Goal: Information Seeking & Learning: Learn about a topic

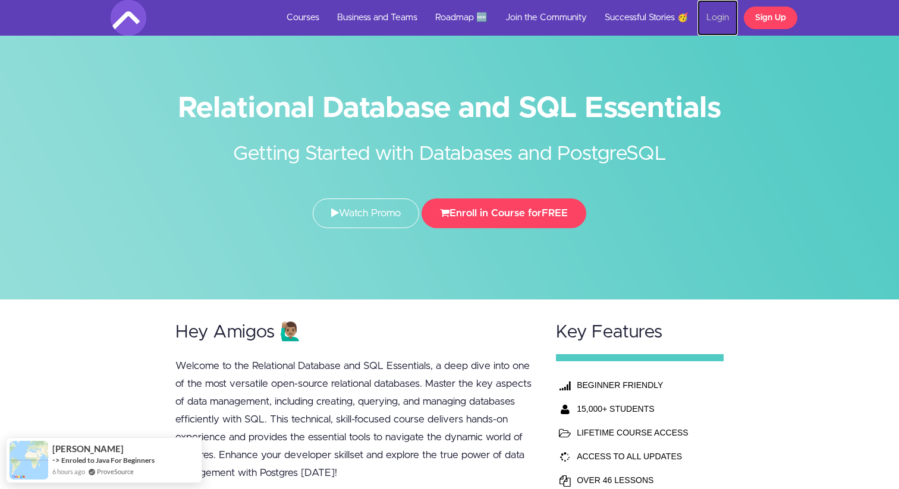
click at [720, 11] on link "Login" at bounding box center [717, 18] width 40 height 36
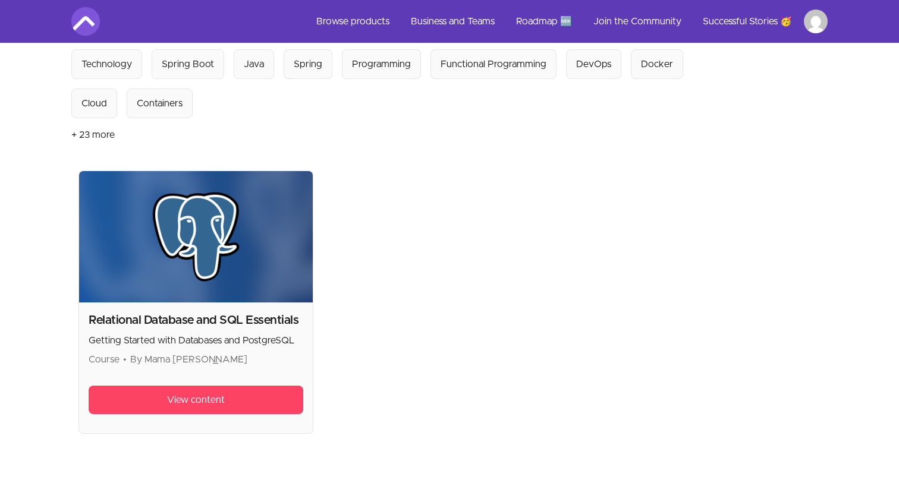
scroll to position [136, 0]
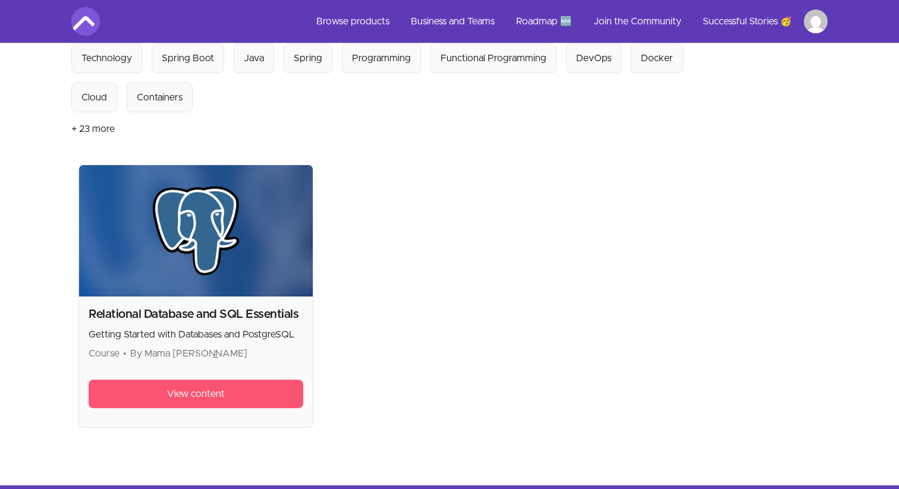
click at [217, 387] on span "View content" at bounding box center [196, 394] width 58 height 14
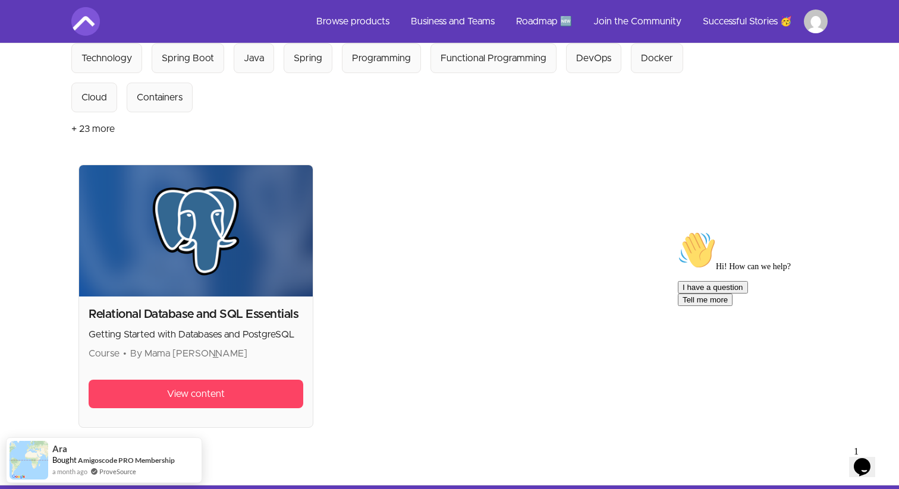
drag, startPoint x: 267, startPoint y: 310, endPoint x: 145, endPoint y: 314, distance: 121.9
click at [145, 347] on p "Course • By Mama Samba Braima Nelson" at bounding box center [196, 354] width 215 height 14
copy span "Mama Samba [PERSON_NAME]"
click at [254, 380] on link "View content" at bounding box center [196, 394] width 215 height 29
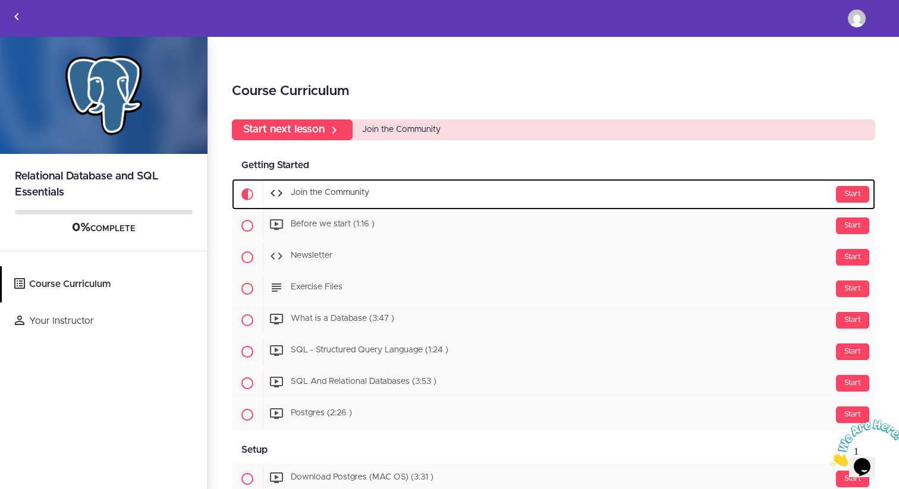
click at [682, 191] on div "Start Join the Community" at bounding box center [569, 194] width 612 height 29
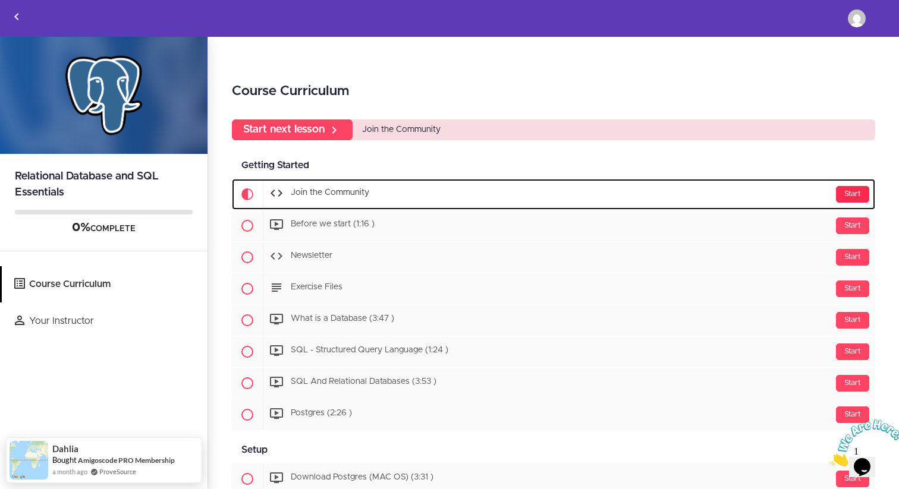
click at [852, 189] on div "Start" at bounding box center [852, 194] width 33 height 17
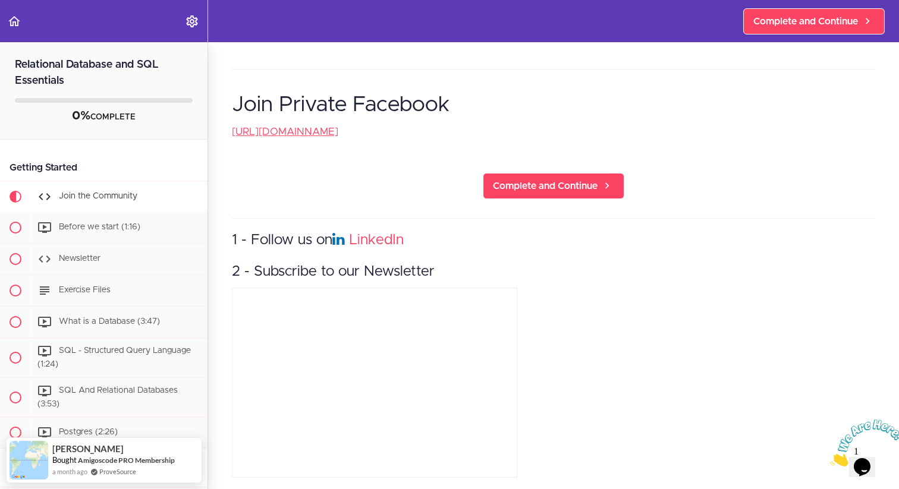
scroll to position [344, 0]
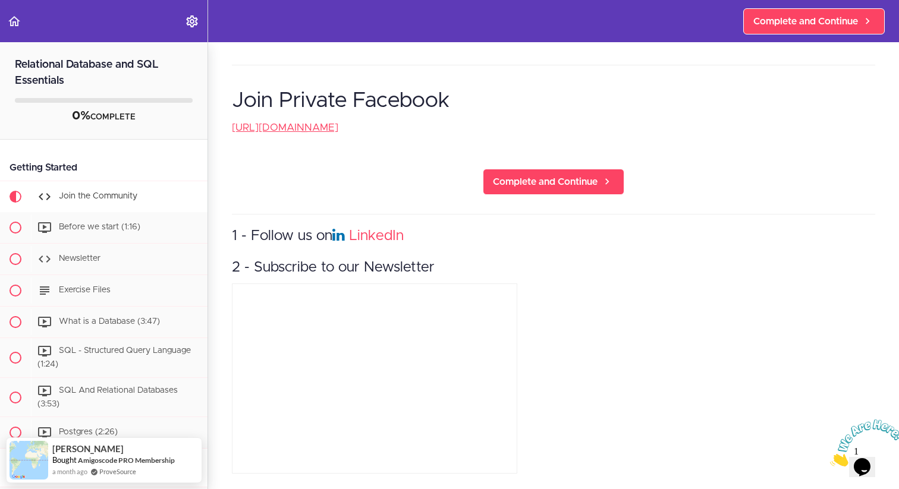
click at [347, 235] on span "LinkedIn" at bounding box center [367, 236] width 71 height 14
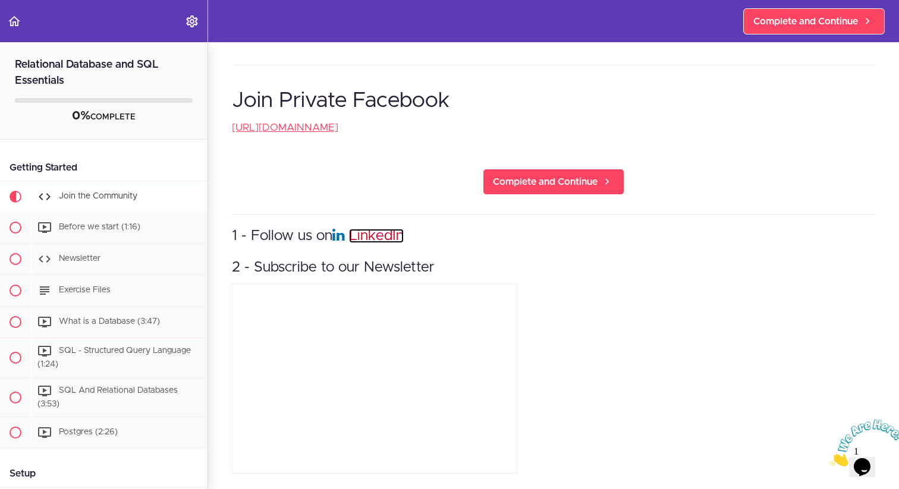
click at [363, 235] on link "LinkedIn" at bounding box center [376, 236] width 55 height 14
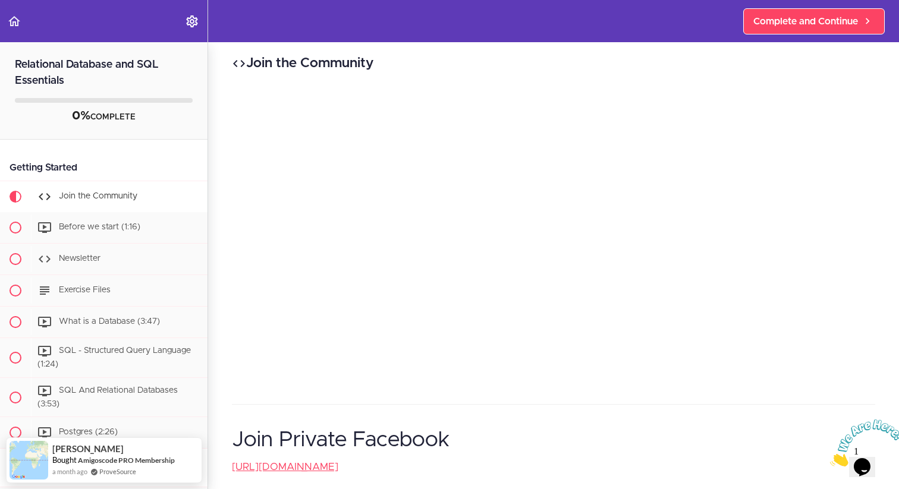
scroll to position [0, 0]
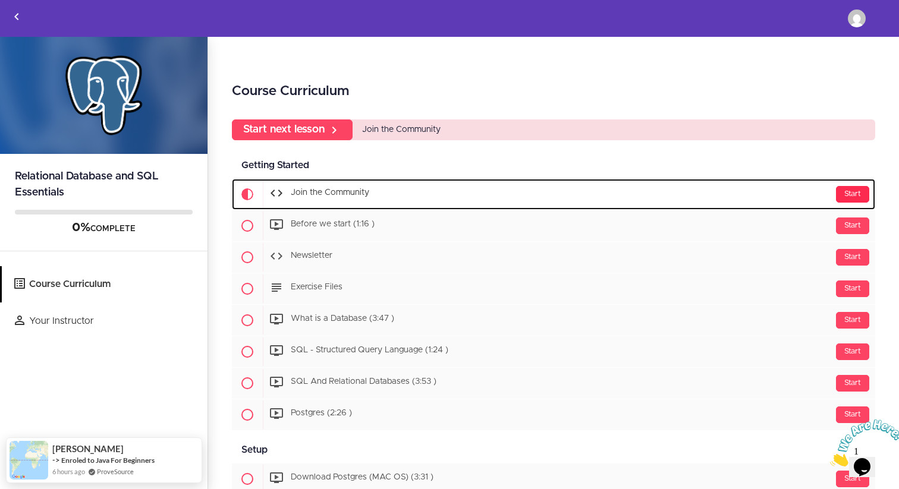
click at [857, 196] on div "Start" at bounding box center [852, 194] width 33 height 17
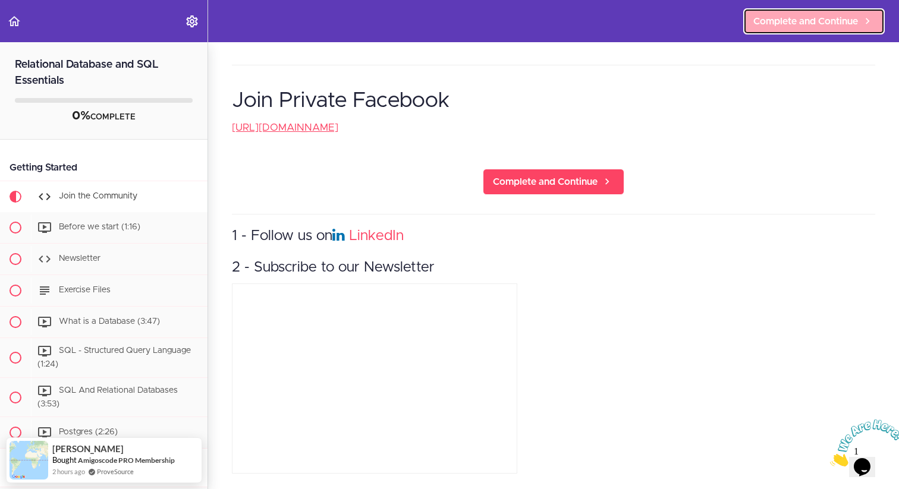
click at [829, 26] on span "Complete and Continue" at bounding box center [805, 21] width 105 height 14
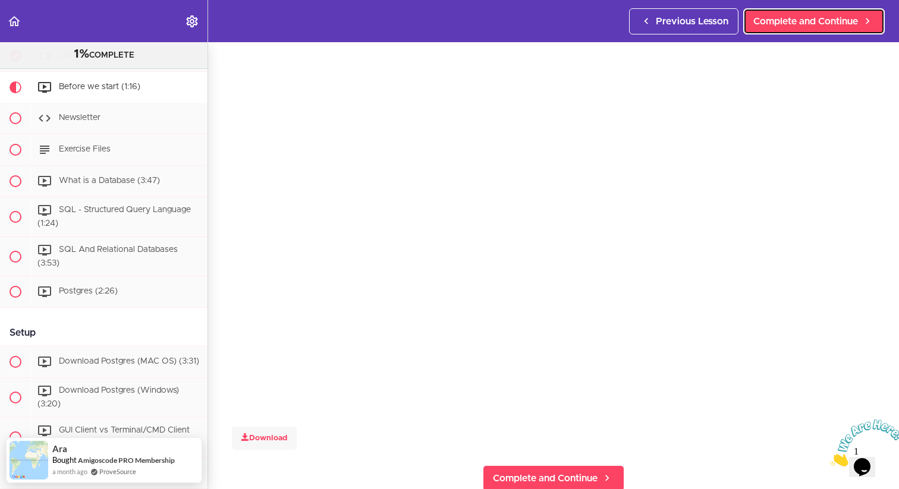
scroll to position [35, 0]
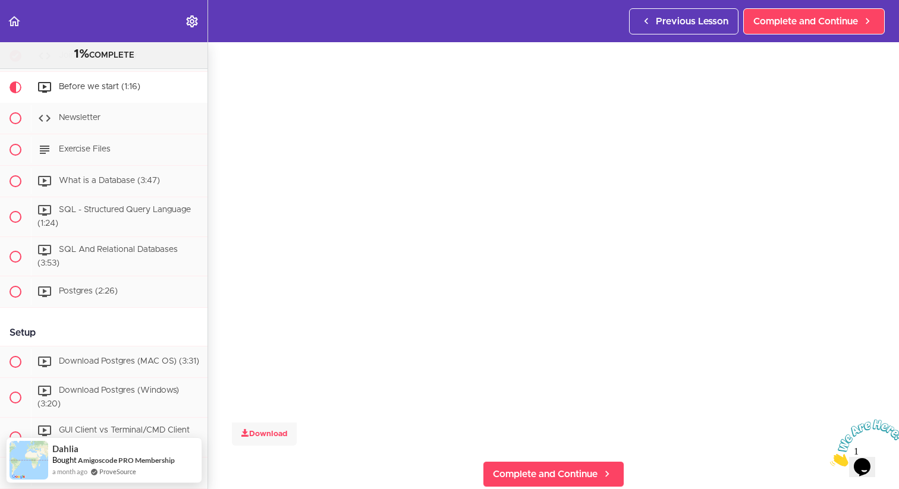
click at [876, 450] on img at bounding box center [867, 443] width 74 height 47
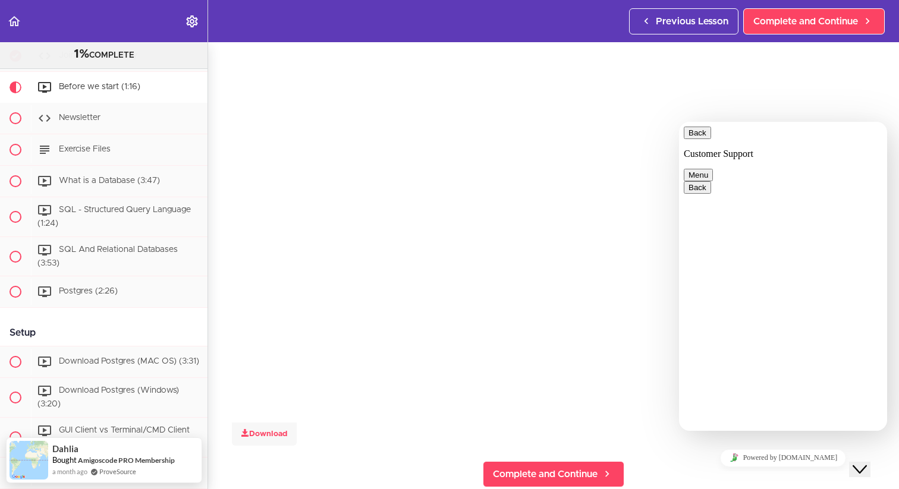
click at [866, 462] on icon "Close Chat This icon closes the chat window." at bounding box center [859, 469] width 14 height 14
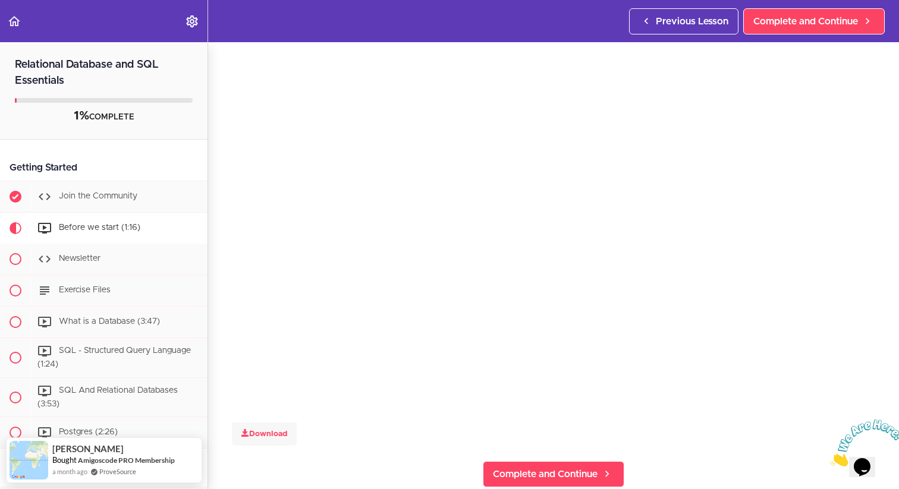
scroll to position [0, 0]
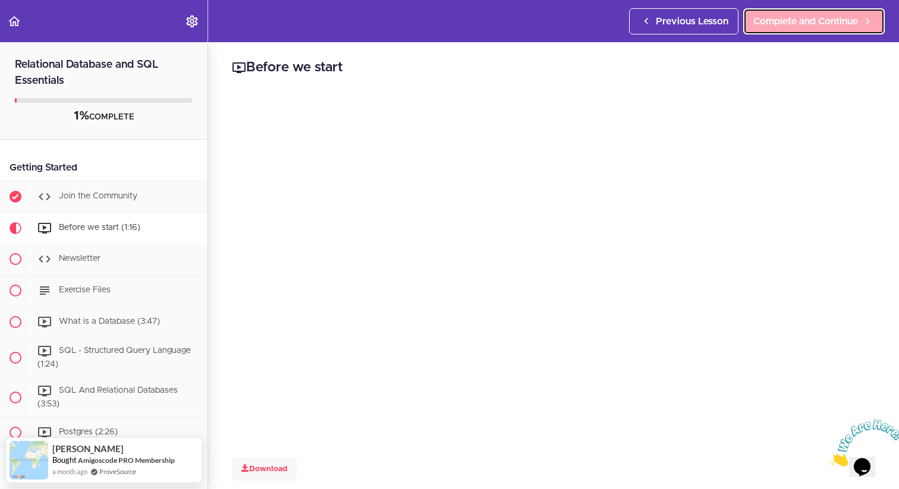
click at [816, 16] on span "Complete and Continue" at bounding box center [805, 21] width 105 height 14
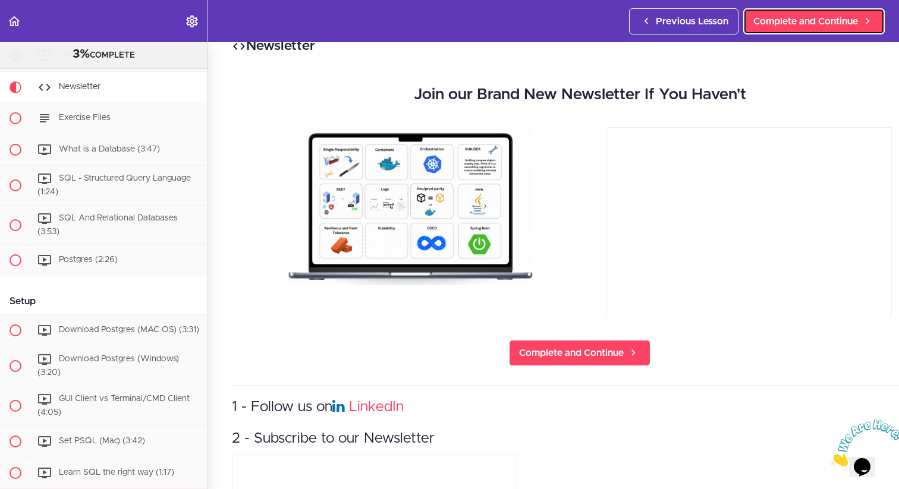
scroll to position [31, 0]
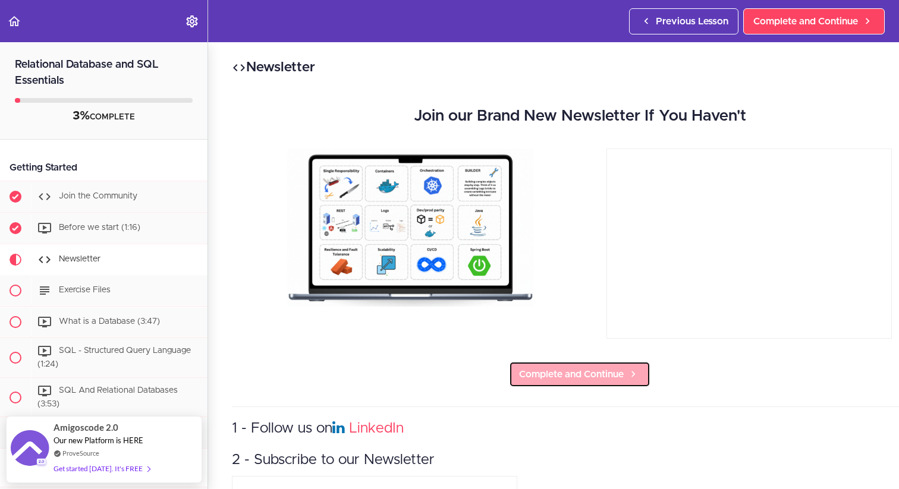
click at [630, 377] on icon at bounding box center [633, 374] width 14 height 12
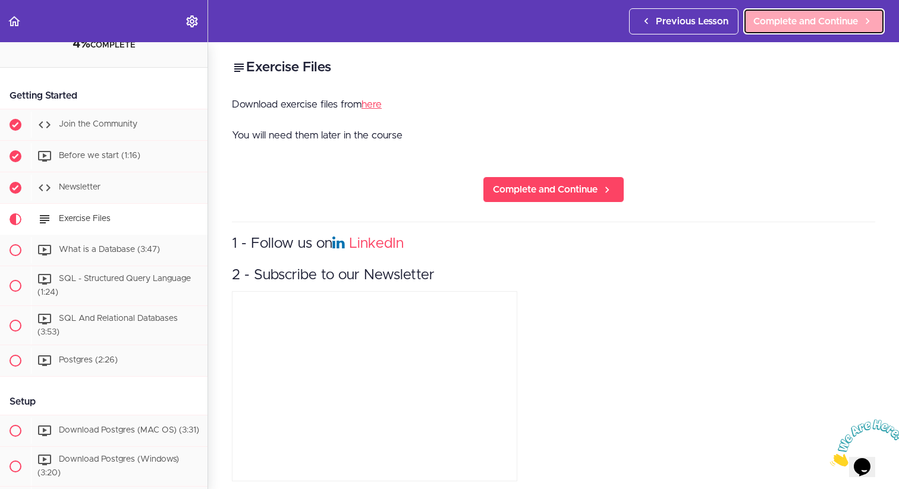
click at [810, 22] on span "Complete and Continue" at bounding box center [805, 21] width 105 height 14
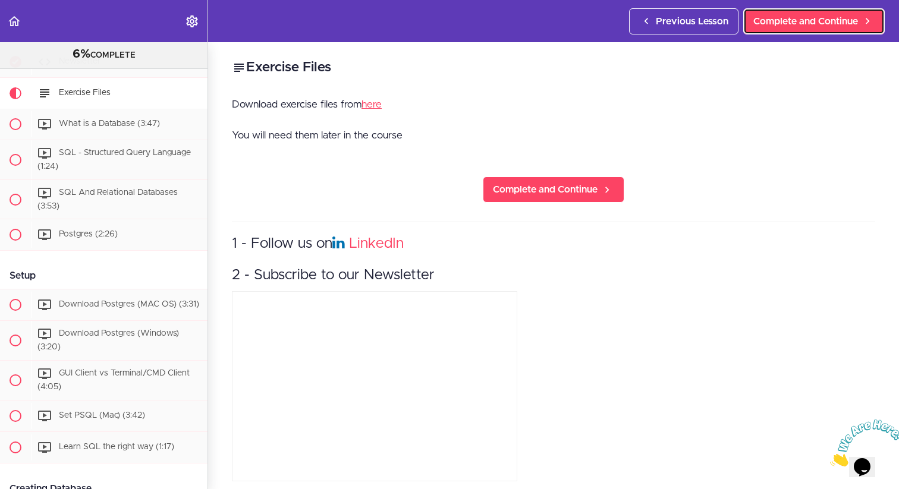
scroll to position [189, 0]
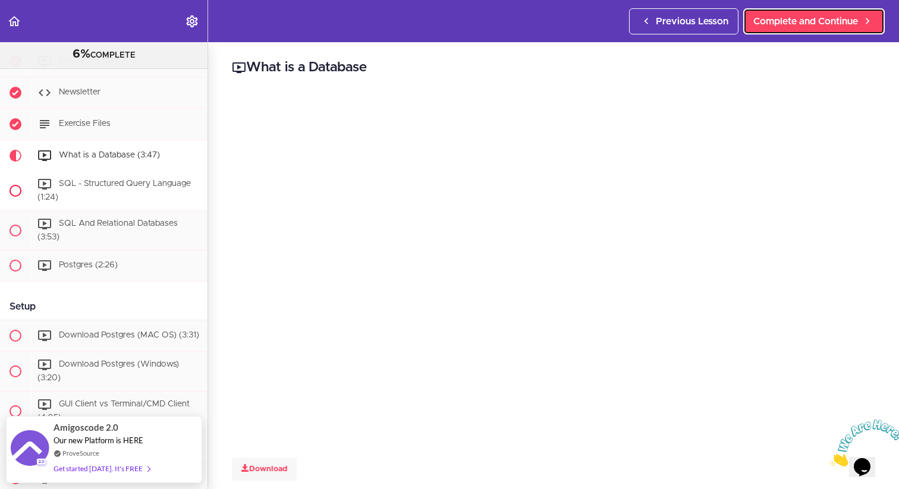
scroll to position [150, 0]
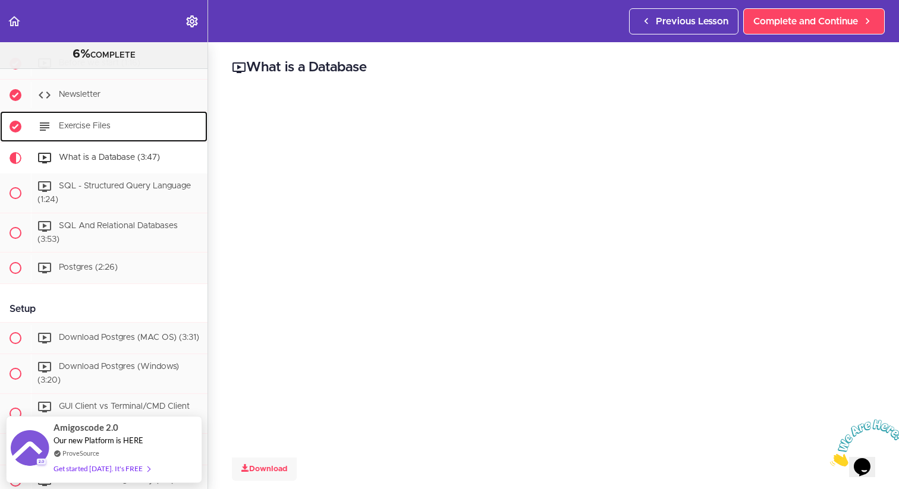
click at [121, 125] on div "Exercise Files" at bounding box center [119, 127] width 177 height 26
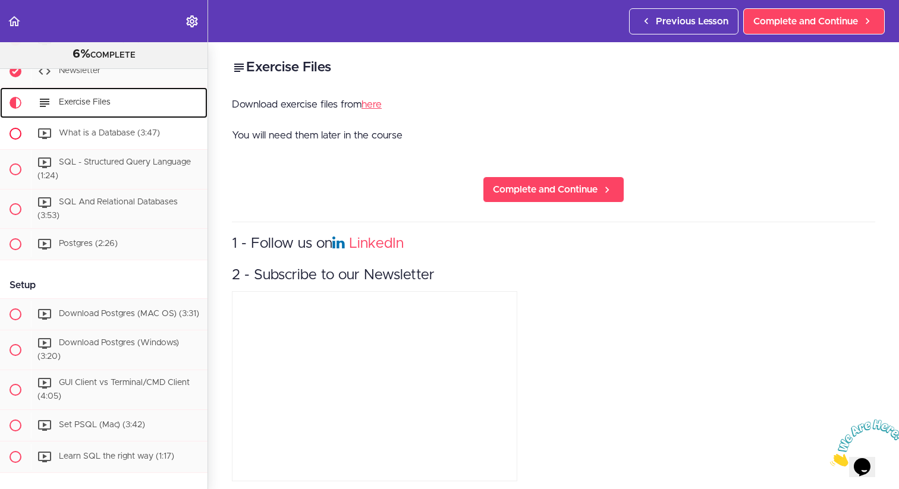
scroll to position [174, 0]
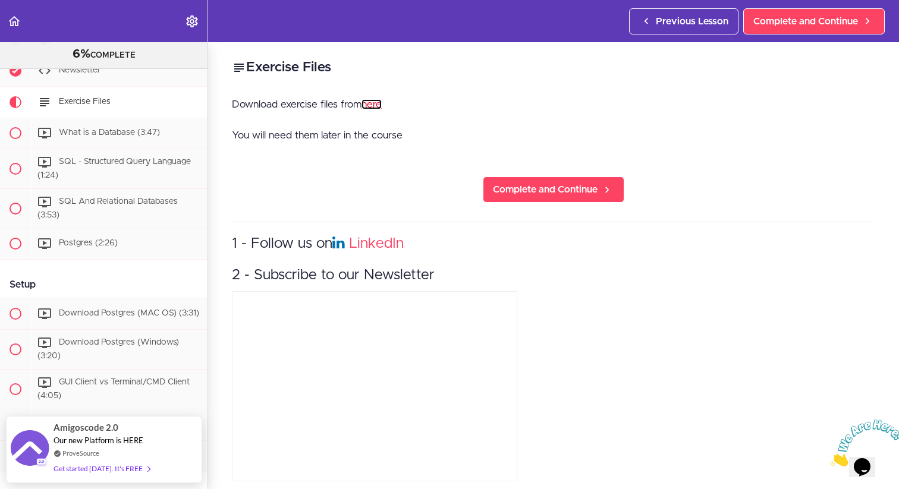
click at [375, 104] on link "here" at bounding box center [371, 104] width 20 height 10
click at [103, 134] on span "What is a Database (3:47)" at bounding box center [109, 132] width 101 height 8
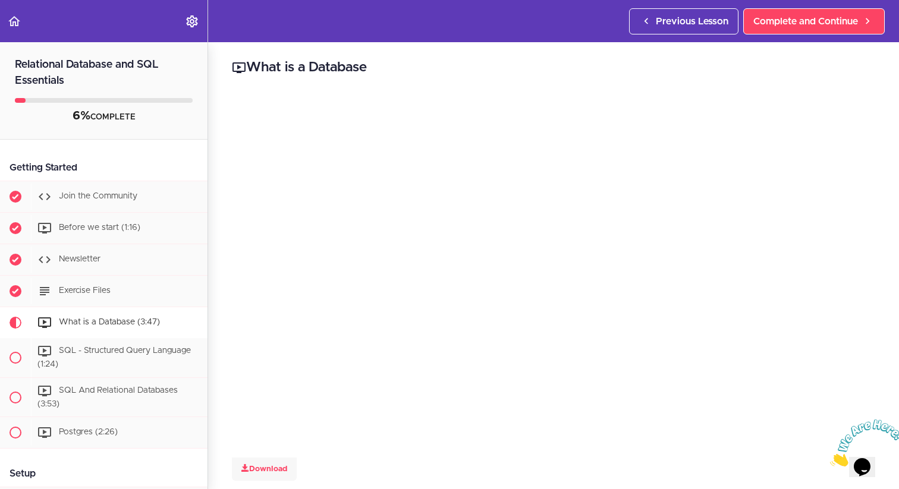
click at [830, 458] on icon "Close" at bounding box center [830, 463] width 0 height 10
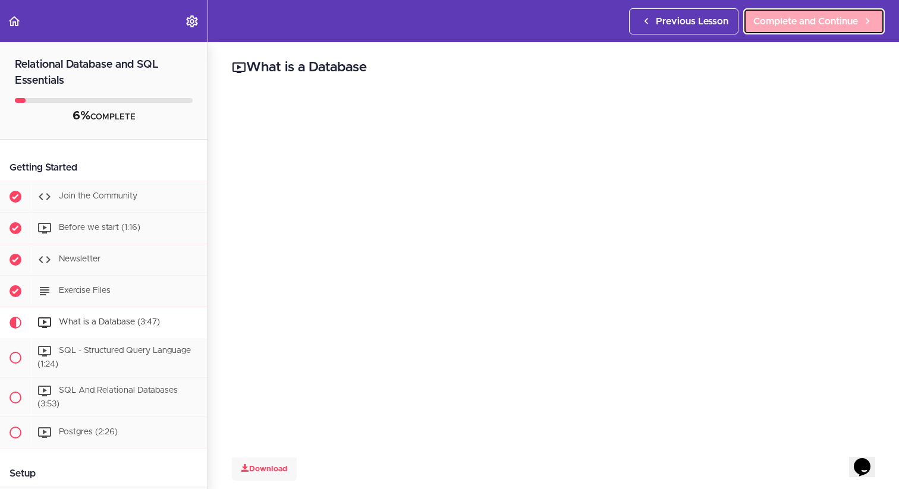
click at [812, 32] on link "Complete and Continue" at bounding box center [813, 21] width 141 height 26
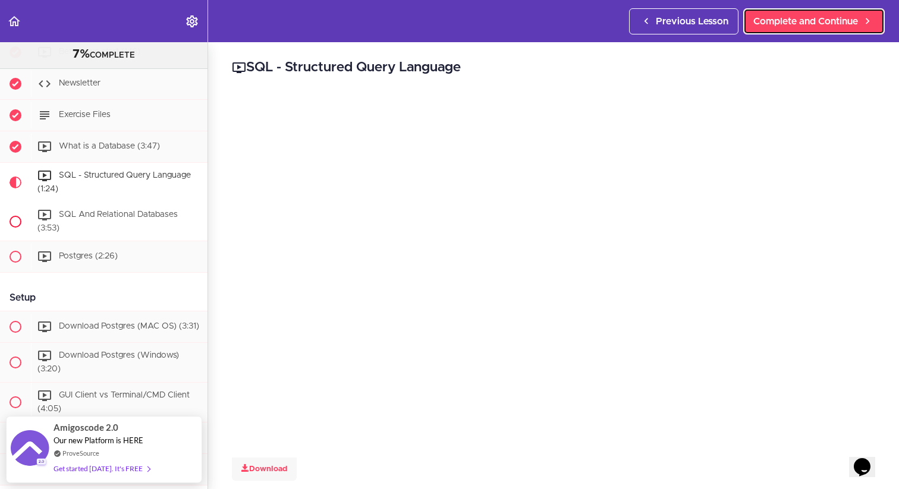
scroll to position [147, 0]
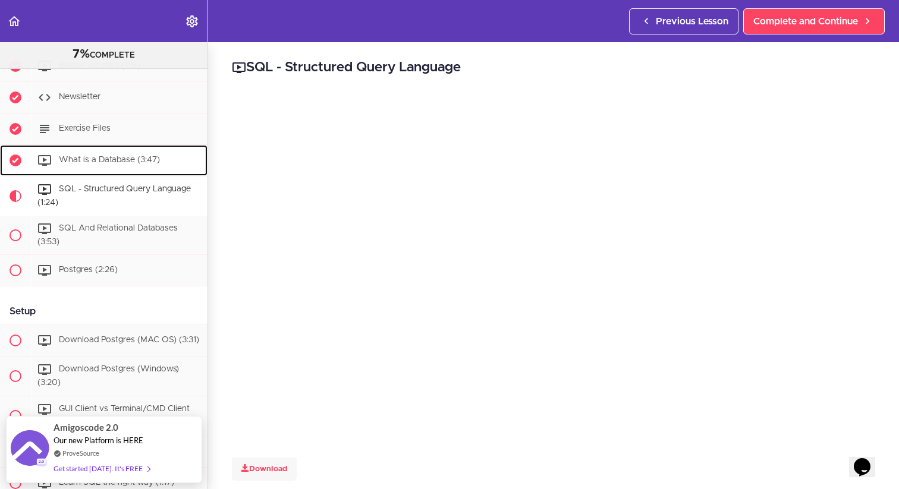
click at [141, 158] on span "What is a Database (3:47)" at bounding box center [109, 160] width 101 height 8
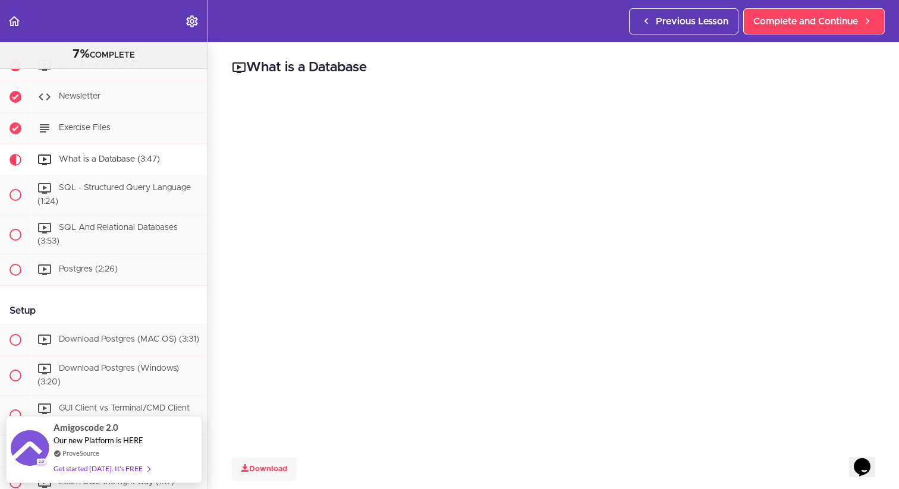
scroll to position [146, 0]
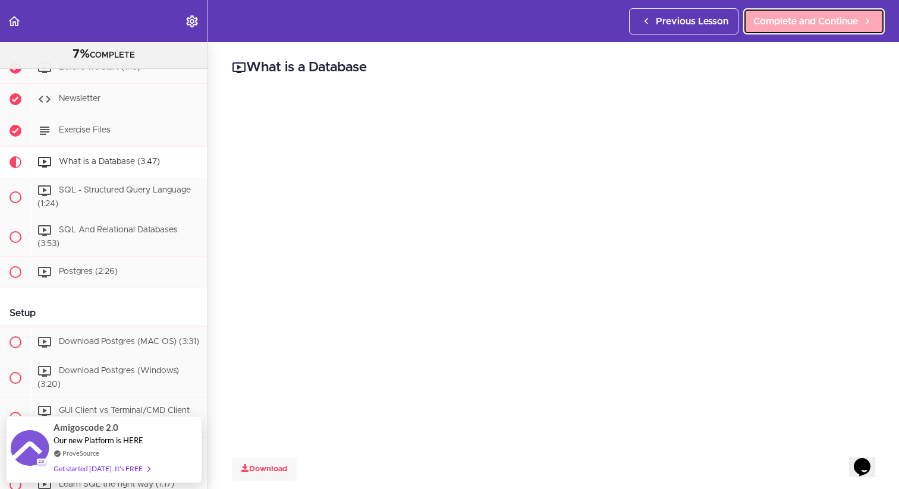
click at [832, 14] on span "Complete and Continue" at bounding box center [805, 21] width 105 height 14
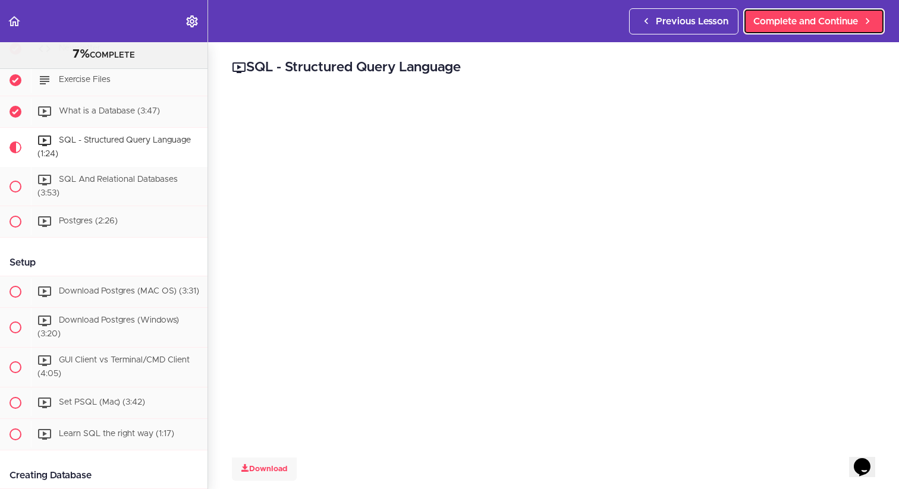
scroll to position [190, 0]
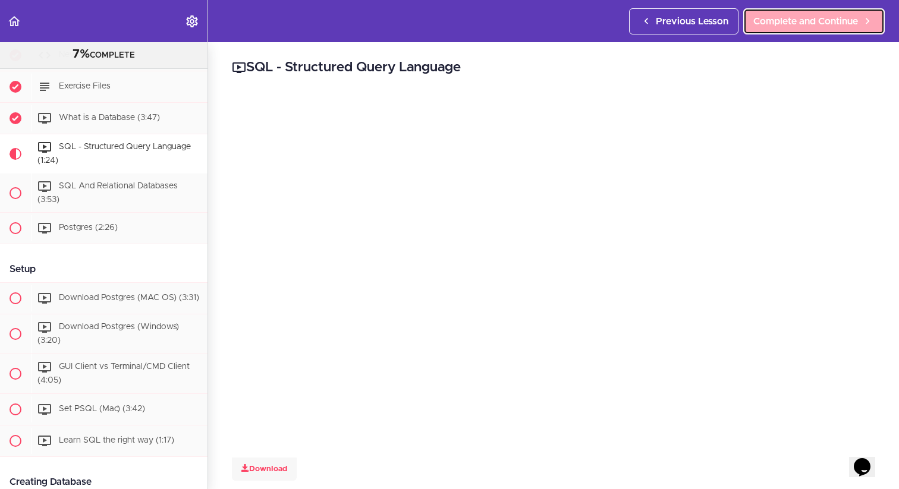
click at [824, 26] on span "Complete and Continue" at bounding box center [805, 21] width 105 height 14
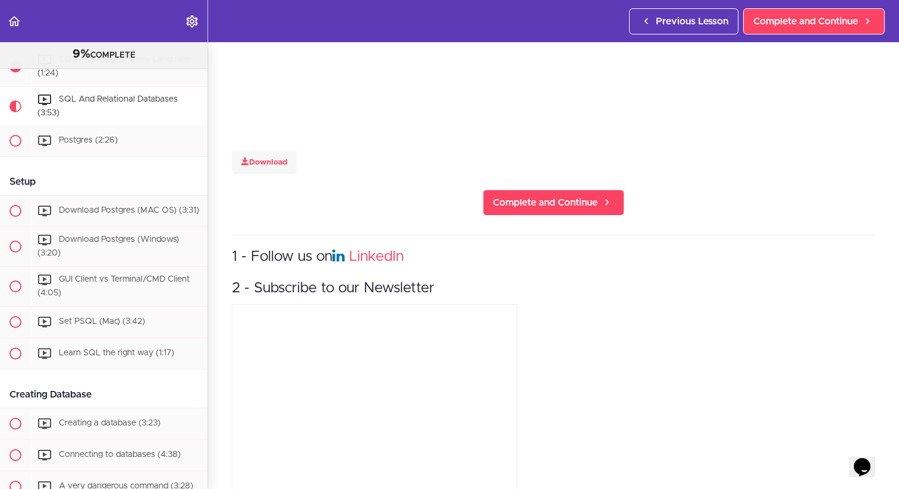
scroll to position [304, 0]
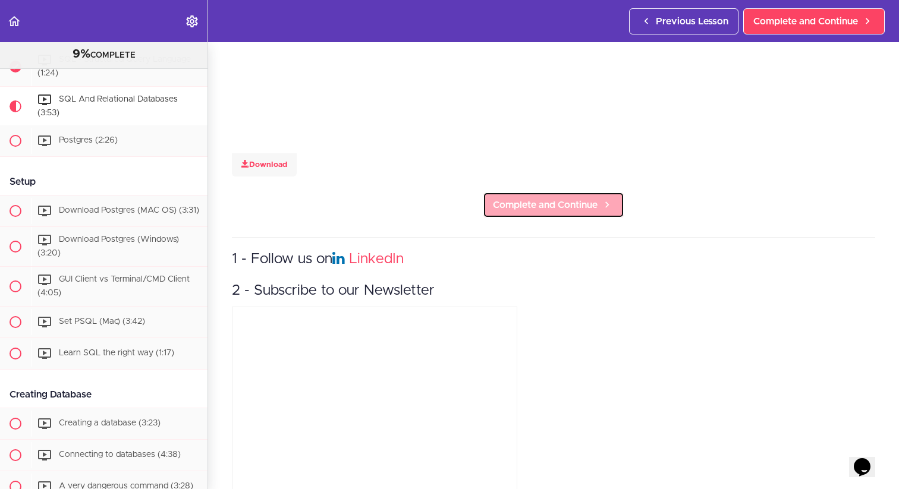
click at [610, 209] on icon at bounding box center [607, 205] width 14 height 12
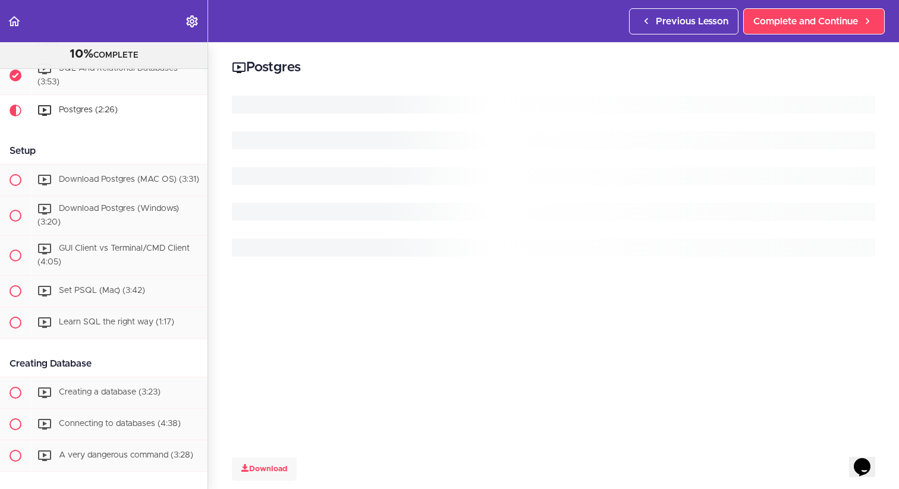
scroll to position [309, 0]
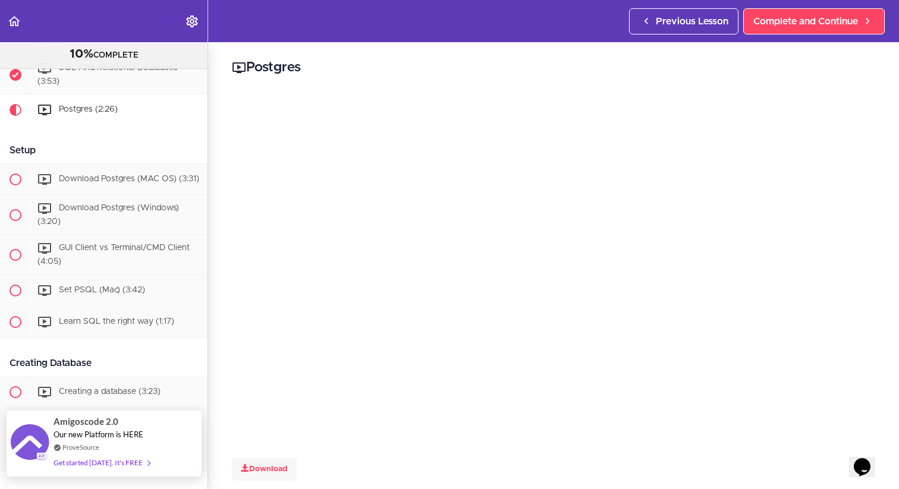
click at [108, 460] on div "Get started today. It's FREE" at bounding box center [102, 463] width 96 height 14
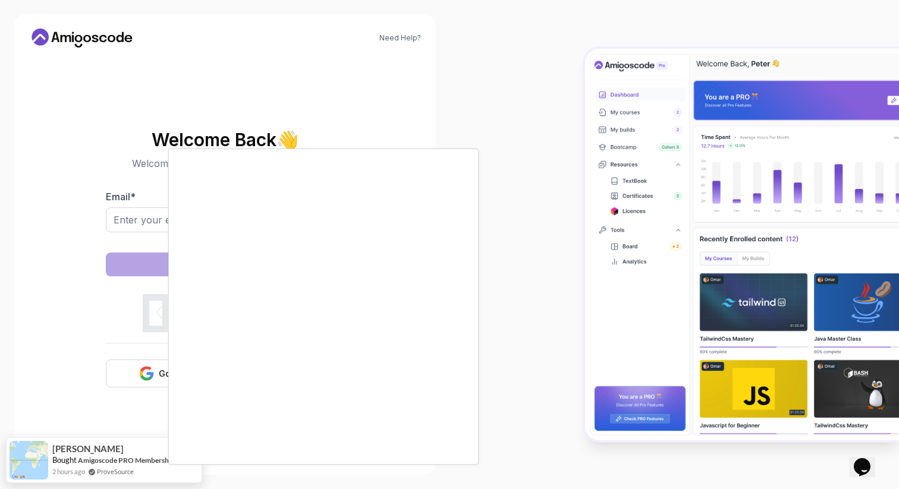
click at [619, 148] on body "Need Help? Welcome Back 👋 Welcome back! Please enter your details. Email * Sign…" at bounding box center [449, 244] width 899 height 489
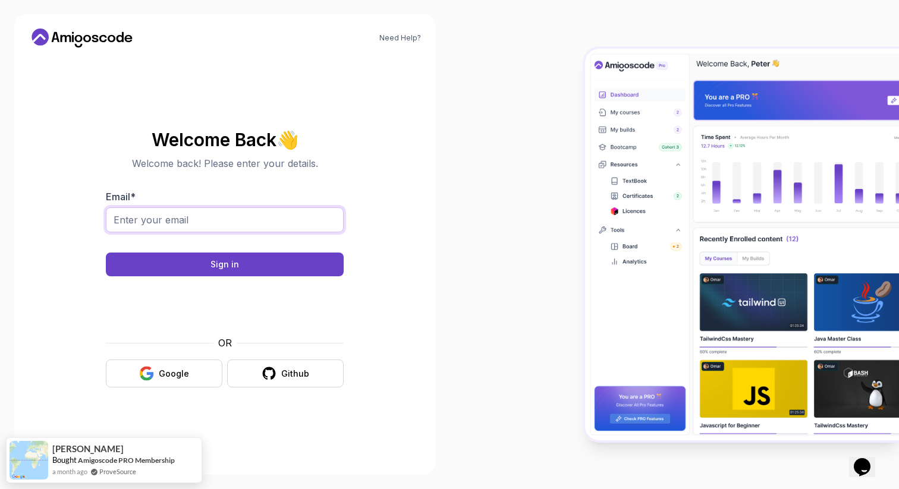
click at [231, 221] on input "Email *" at bounding box center [225, 219] width 238 height 25
type input "[EMAIL_ADDRESS][DOMAIN_NAME]"
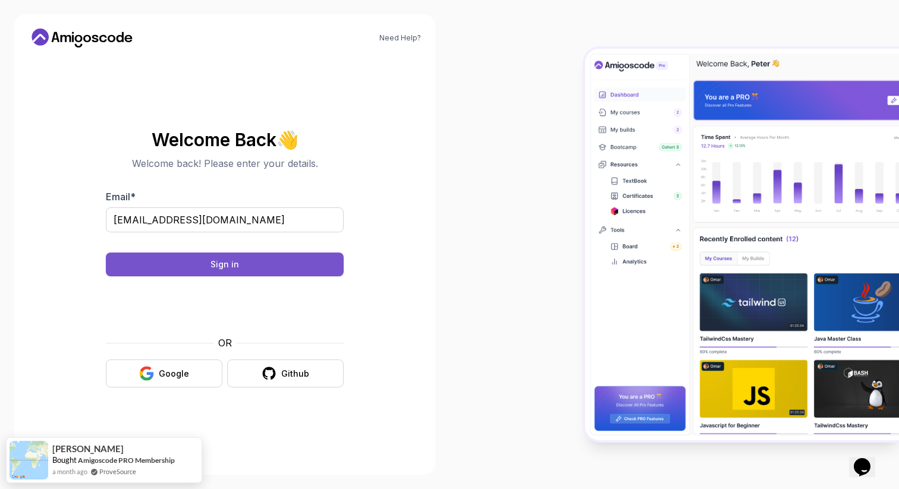
click at [231, 257] on button "Sign in" at bounding box center [225, 265] width 238 height 24
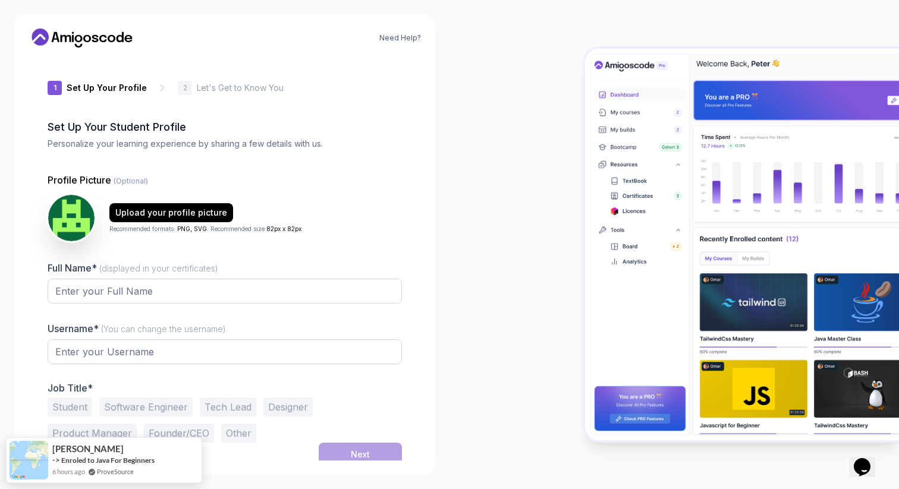
type input "boldjaguarb7b9d"
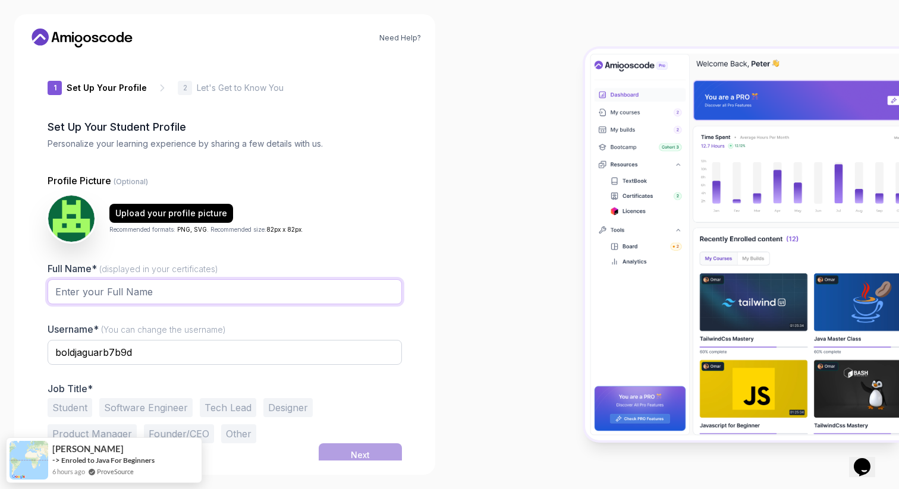
click at [139, 279] on input "Full Name* (displayed in your certificates)" at bounding box center [225, 291] width 354 height 25
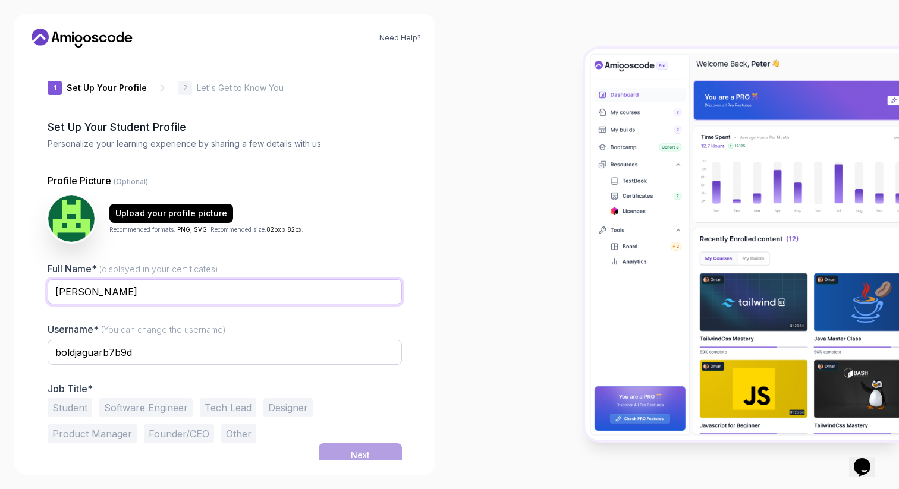
type input "[PERSON_NAME]"
click at [147, 340] on input "boldjaguarb7b9d" at bounding box center [225, 352] width 354 height 25
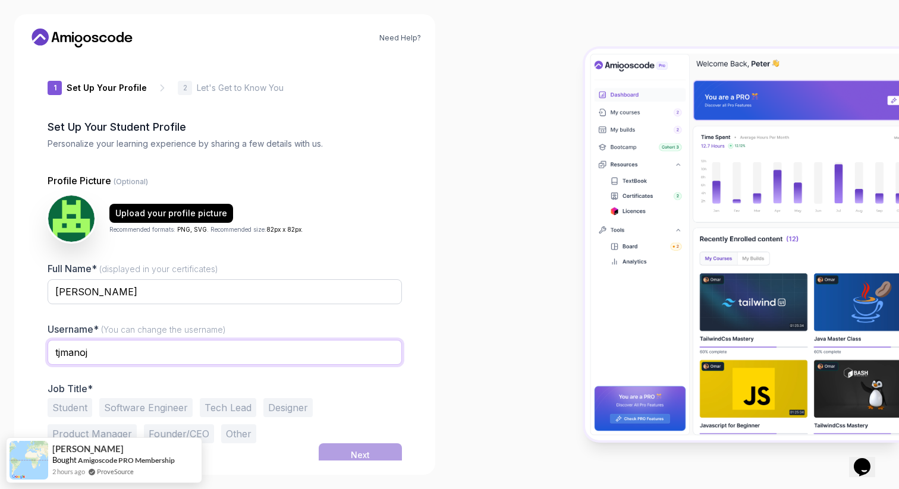
type input "tjmanoj"
click at [307, 367] on div at bounding box center [225, 372] width 354 height 11
click at [170, 398] on button "Software Engineer" at bounding box center [145, 407] width 93 height 19
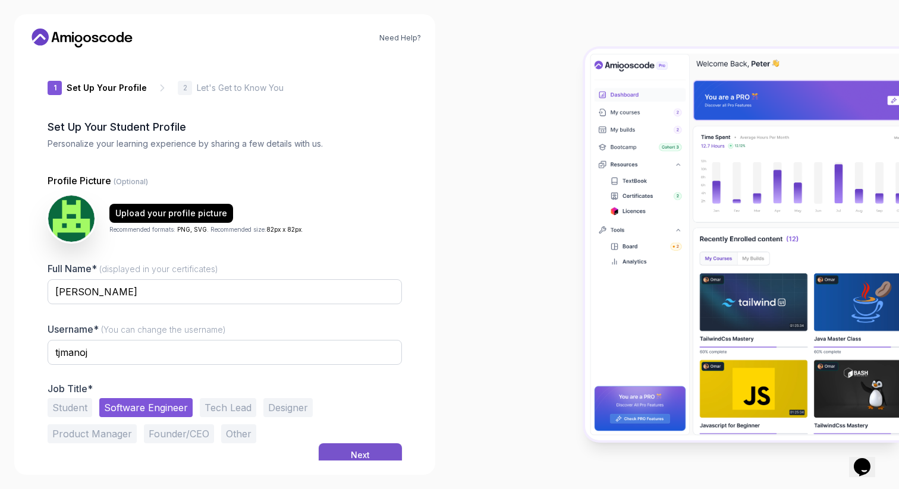
click at [354, 449] on div "Next" at bounding box center [360, 455] width 19 height 12
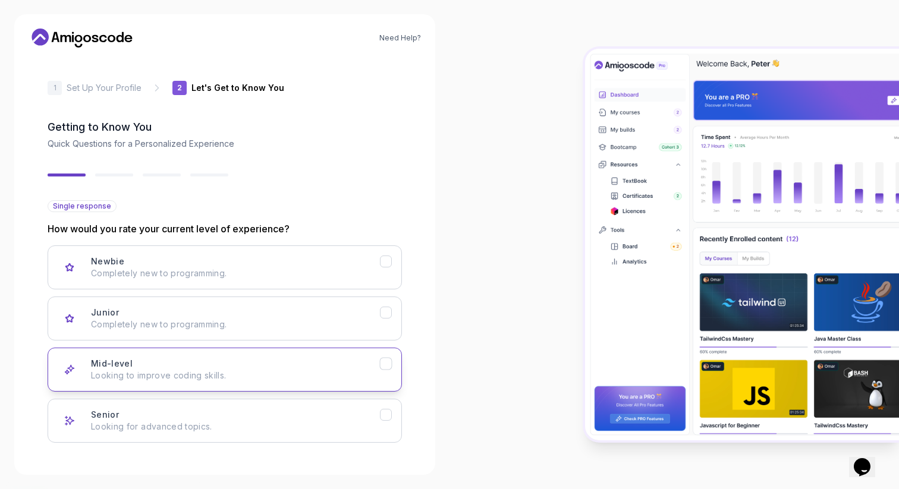
click at [383, 361] on icon "Mid-level" at bounding box center [385, 363] width 7 height 5
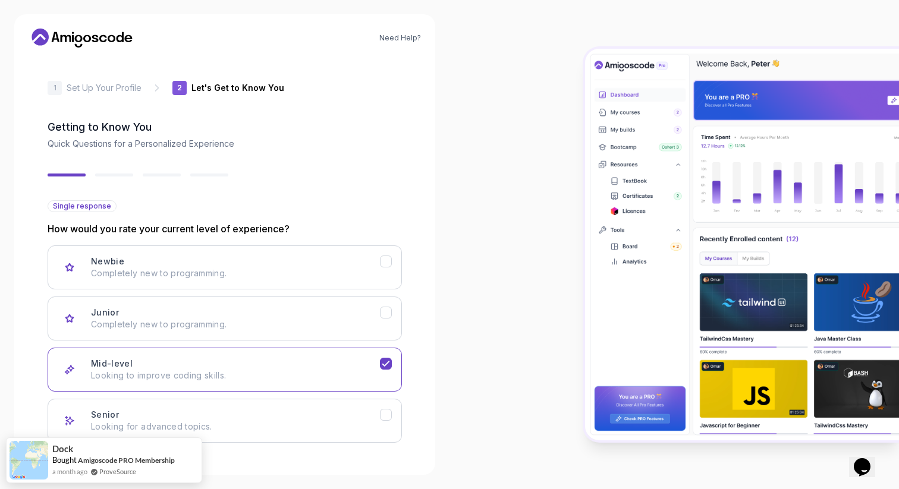
click at [359, 462] on button "Next" at bounding box center [360, 474] width 83 height 24
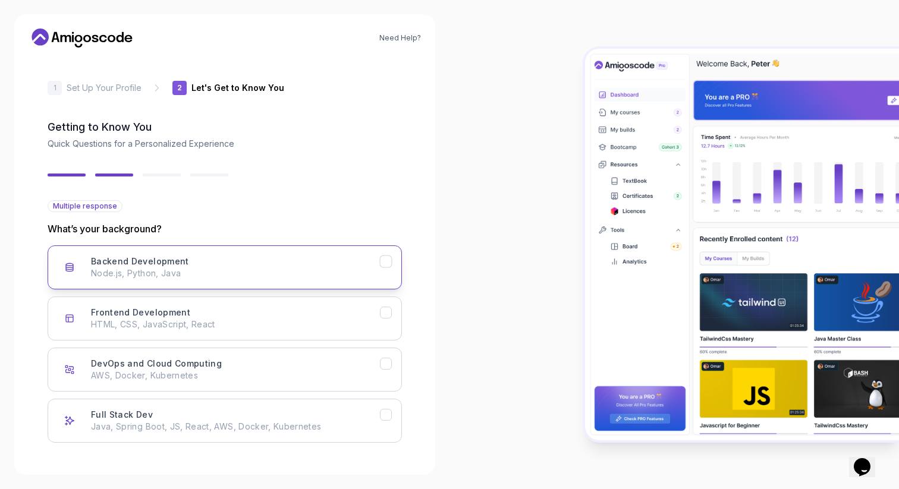
click at [389, 259] on icon "Backend Development" at bounding box center [385, 261] width 7 height 5
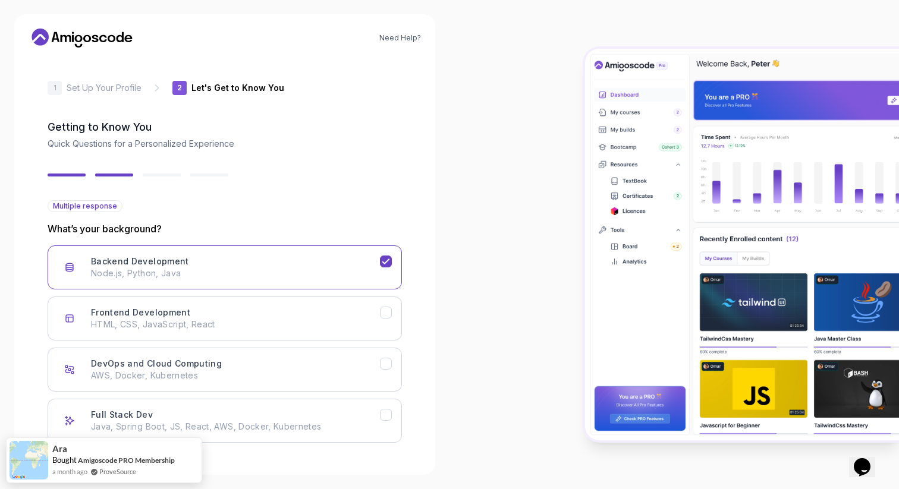
click at [372, 462] on button "Next" at bounding box center [360, 474] width 83 height 24
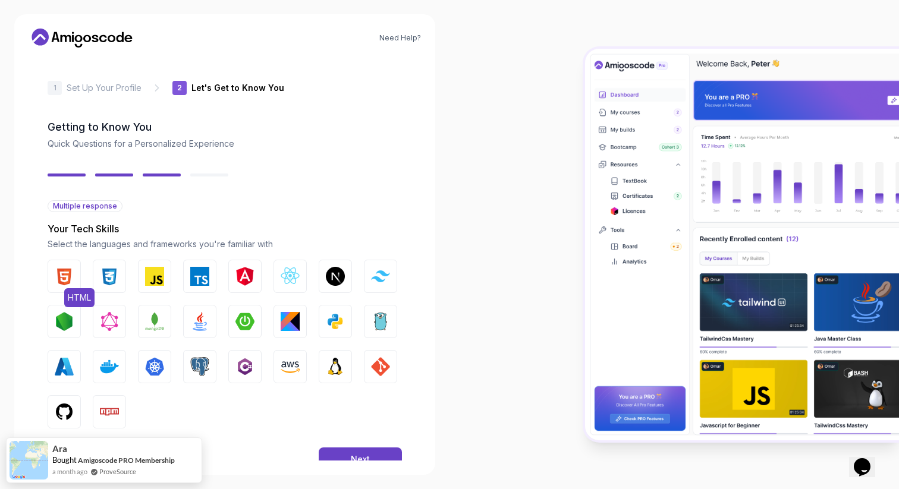
click at [79, 260] on button "HTML" at bounding box center [64, 276] width 33 height 33
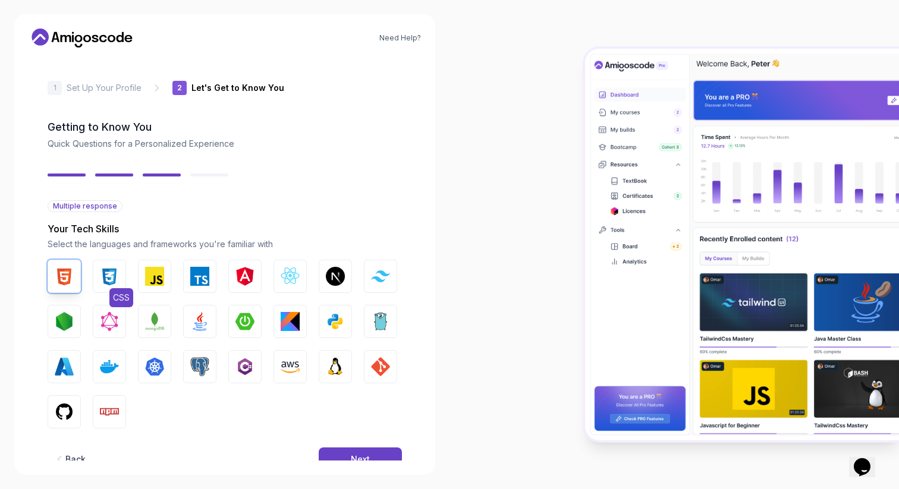
click at [112, 267] on img "button" at bounding box center [109, 276] width 19 height 19
click at [149, 267] on img "button" at bounding box center [154, 276] width 19 height 19
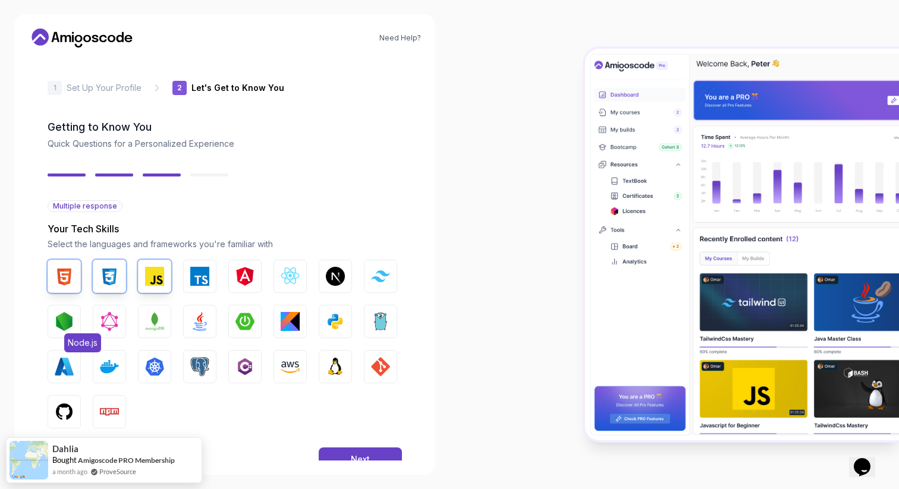
click at [75, 305] on button "Node.js" at bounding box center [64, 321] width 33 height 33
click at [281, 267] on img "button" at bounding box center [290, 276] width 19 height 19
click at [209, 312] on img "button" at bounding box center [199, 321] width 19 height 19
click at [251, 312] on img "button" at bounding box center [244, 321] width 19 height 19
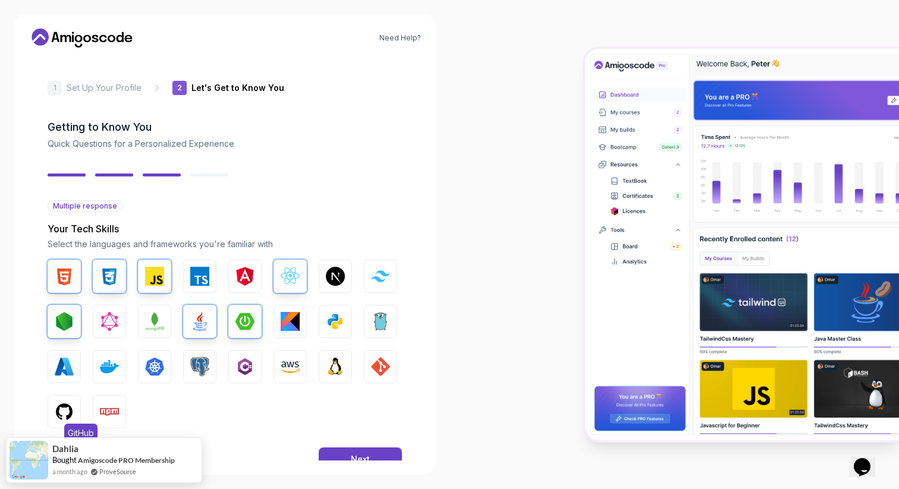
click at [71, 402] on img "button" at bounding box center [64, 411] width 19 height 19
click at [336, 312] on img "button" at bounding box center [335, 321] width 19 height 19
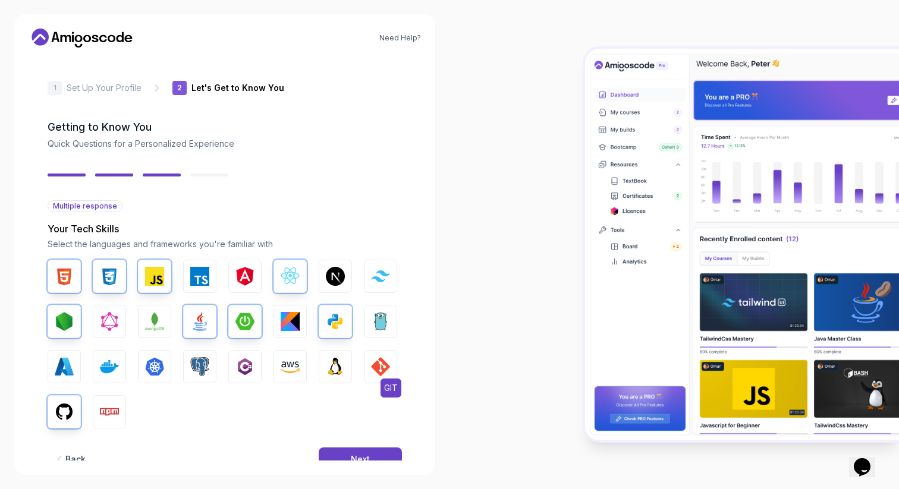
click at [373, 350] on button "GIT" at bounding box center [380, 366] width 33 height 33
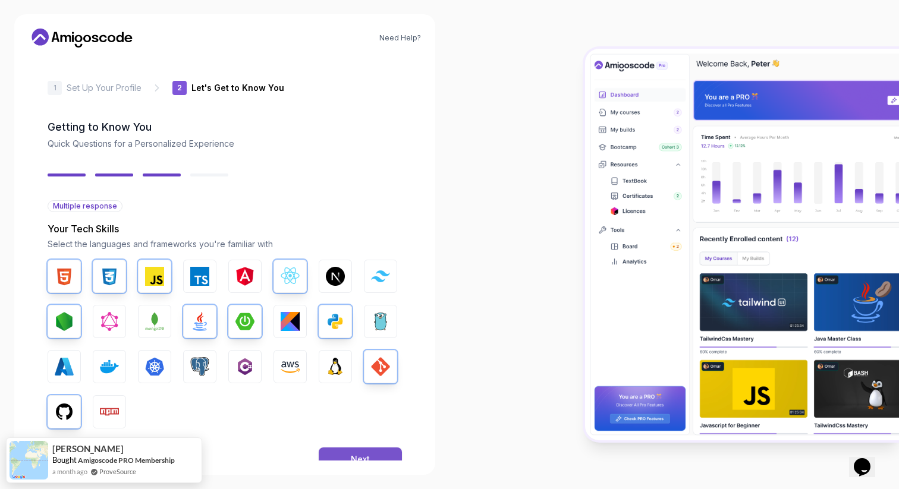
click at [363, 448] on button "Next" at bounding box center [360, 460] width 83 height 24
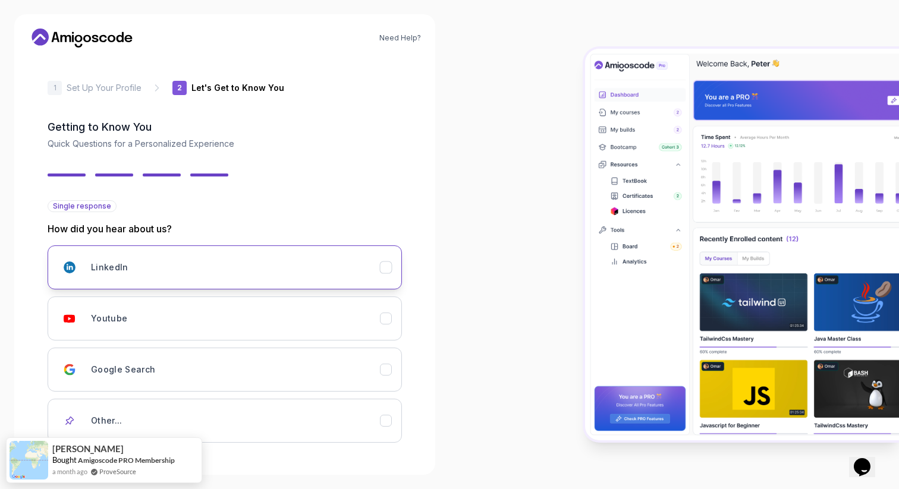
click at [386, 246] on button "LinkedIn" at bounding box center [225, 268] width 354 height 44
click at [376, 450] on div "Back Next" at bounding box center [225, 481] width 354 height 62
click at [375, 469] on button "Next" at bounding box center [360, 481] width 83 height 24
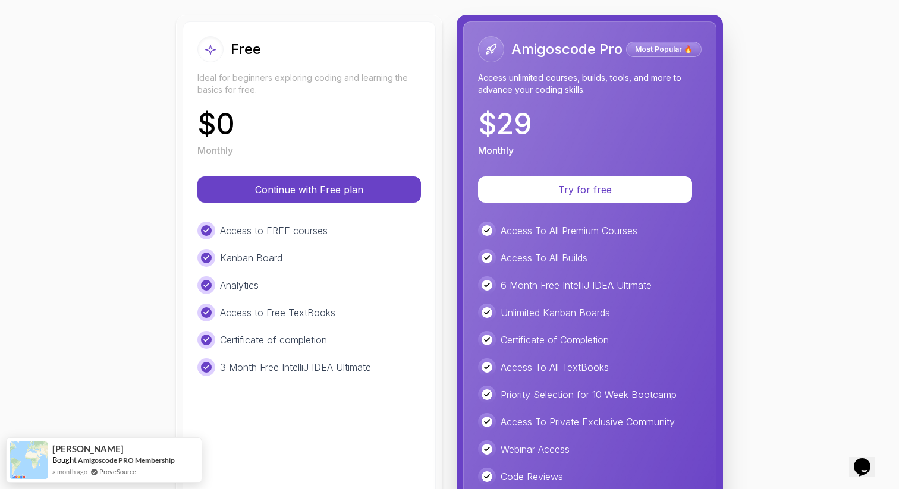
scroll to position [144, 0]
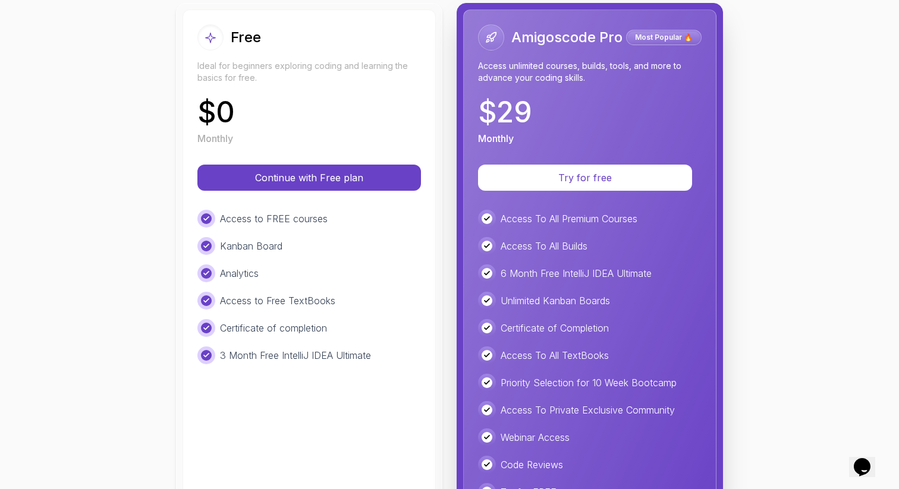
click at [369, 117] on div "$ 0 Monthly" at bounding box center [309, 122] width 224 height 48
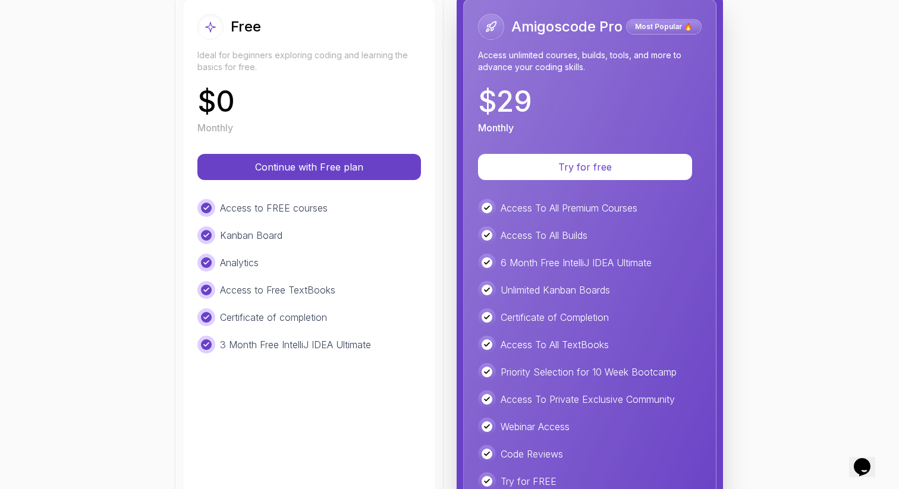
scroll to position [164, 0]
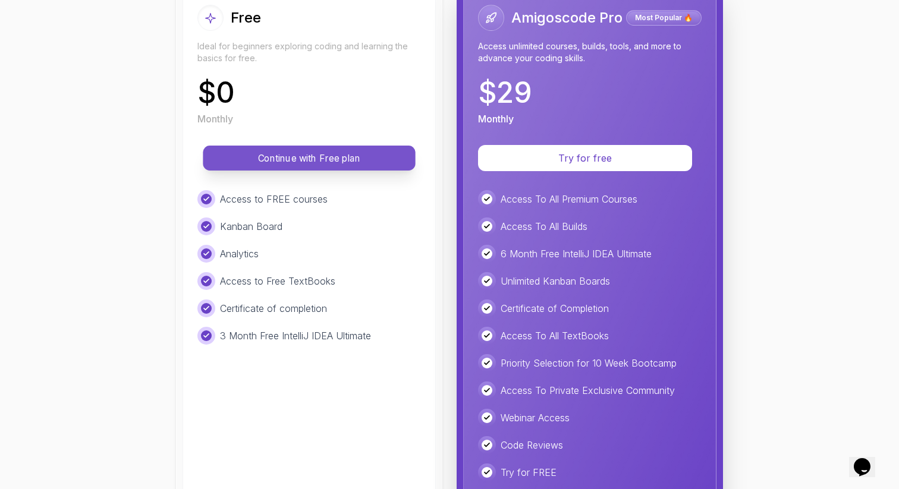
click at [323, 152] on p "Continue with Free plan" at bounding box center [308, 159] width 185 height 14
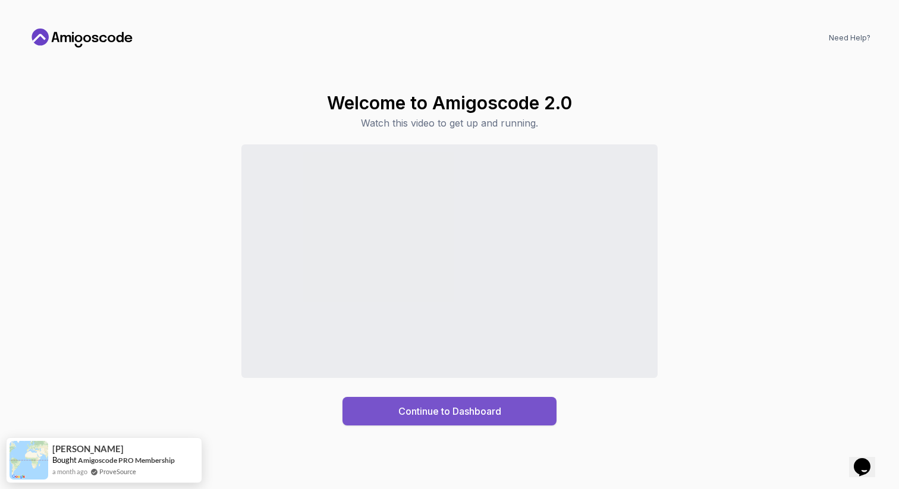
click at [474, 417] on div "Continue to Dashboard" at bounding box center [449, 411] width 103 height 14
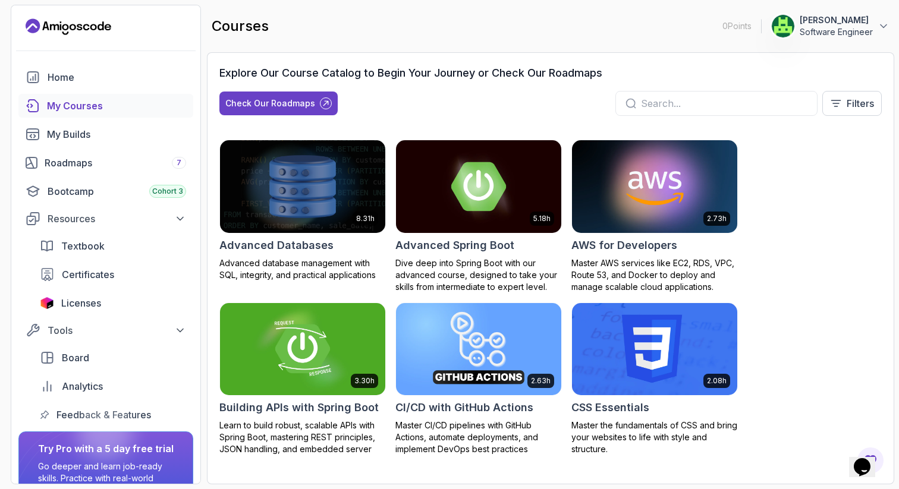
click at [641, 96] on input "text" at bounding box center [724, 103] width 166 height 14
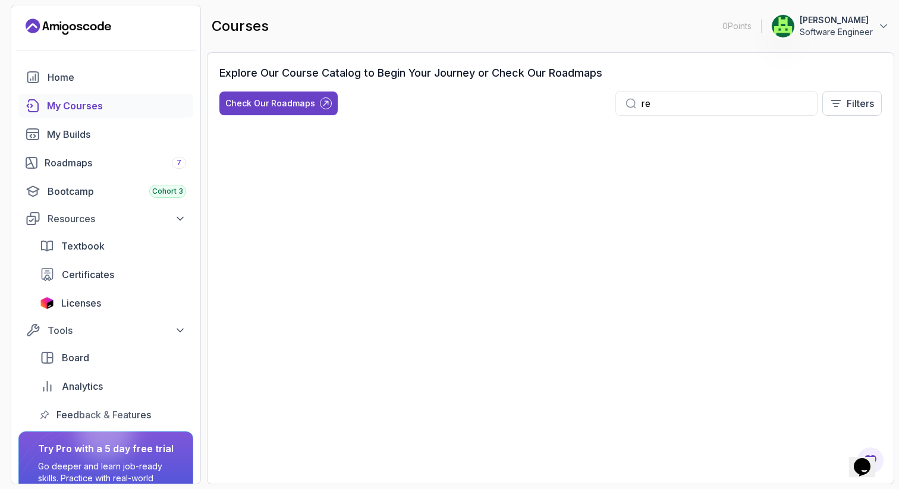
type input "r"
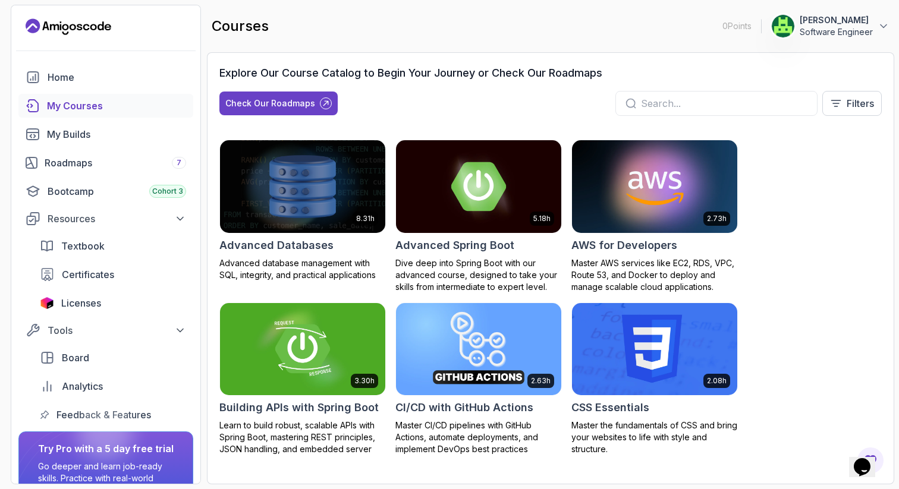
click at [56, 28] on icon "Landing page" at bounding box center [69, 26] width 86 height 19
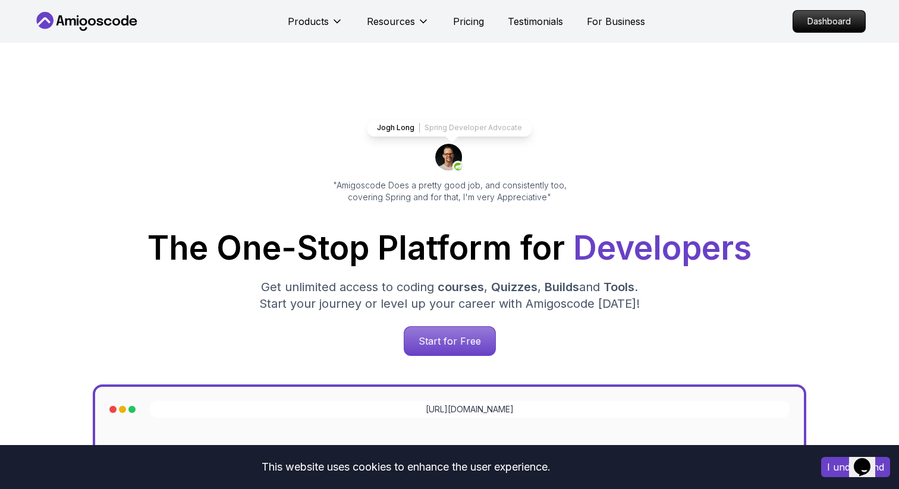
scroll to position [12, 0]
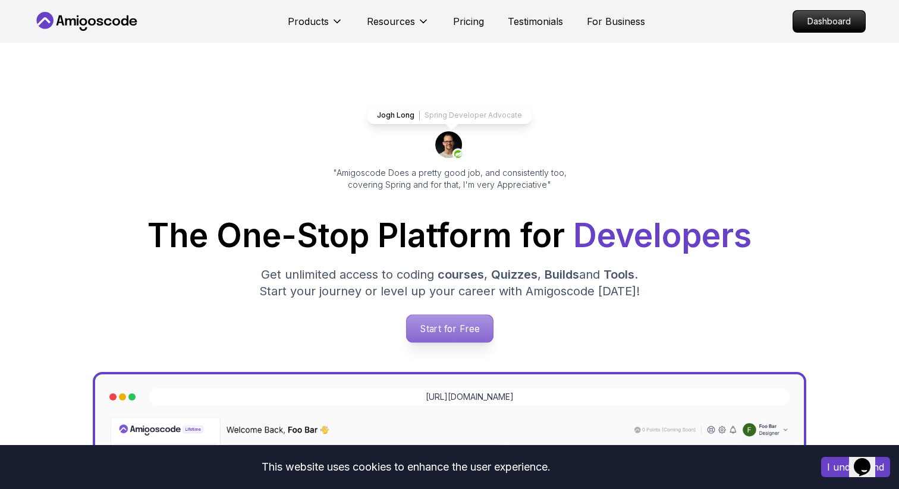
click at [448, 322] on p "Start for Free" at bounding box center [449, 328] width 86 height 27
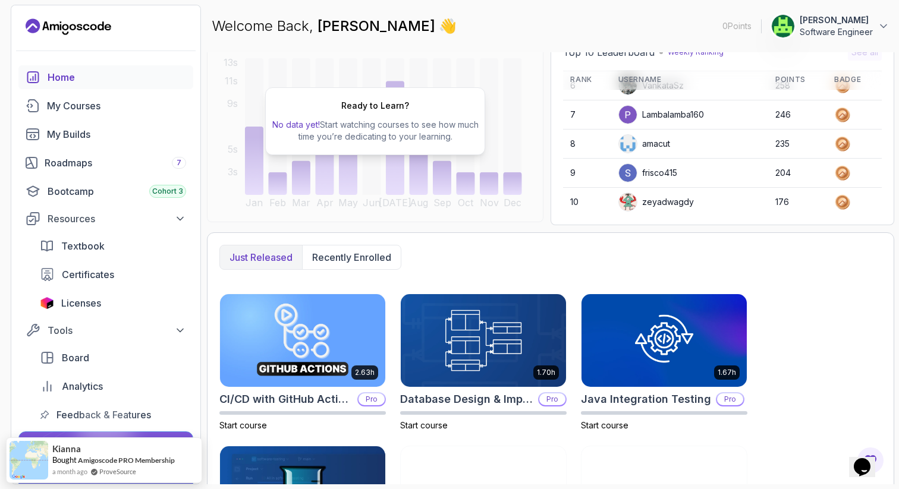
scroll to position [137, 0]
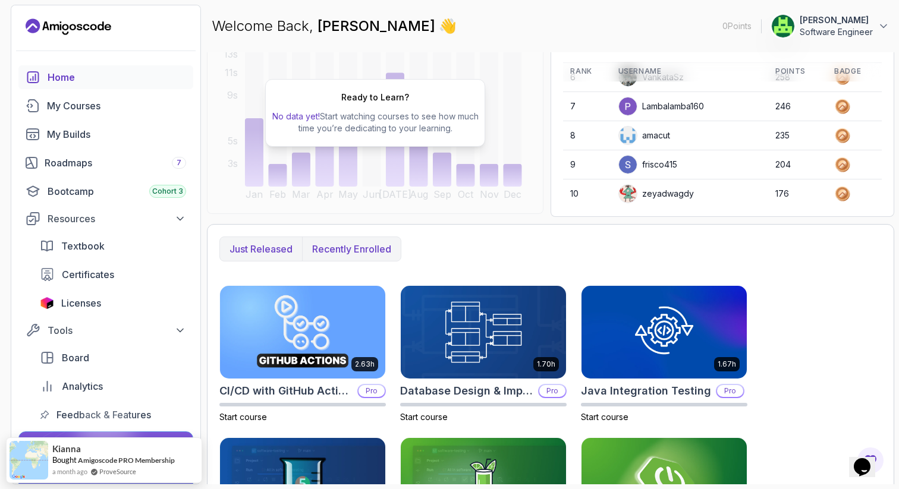
click at [360, 251] on button "Recently enrolled" at bounding box center [351, 249] width 99 height 24
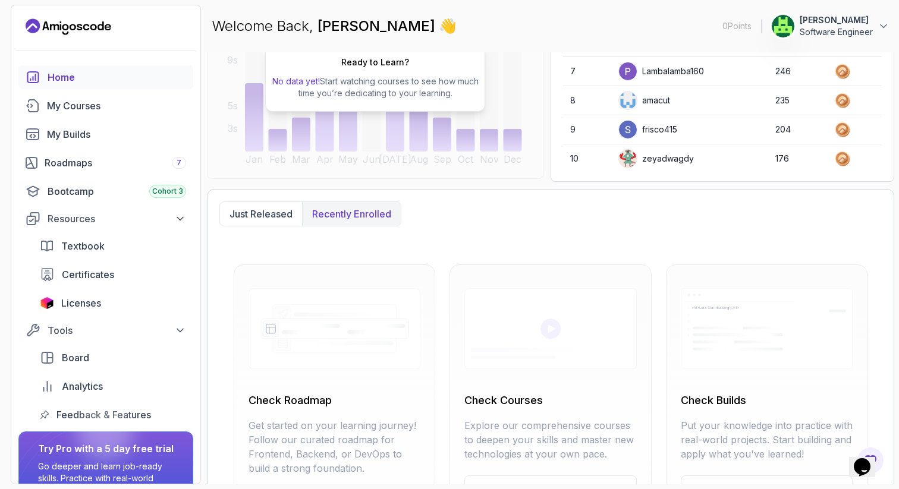
scroll to position [236, 0]
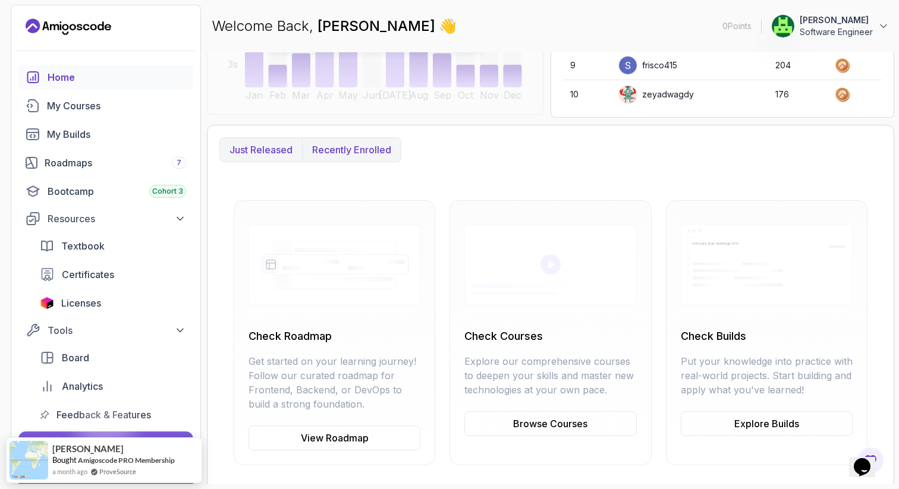
click at [268, 143] on p "Just released" at bounding box center [260, 150] width 63 height 14
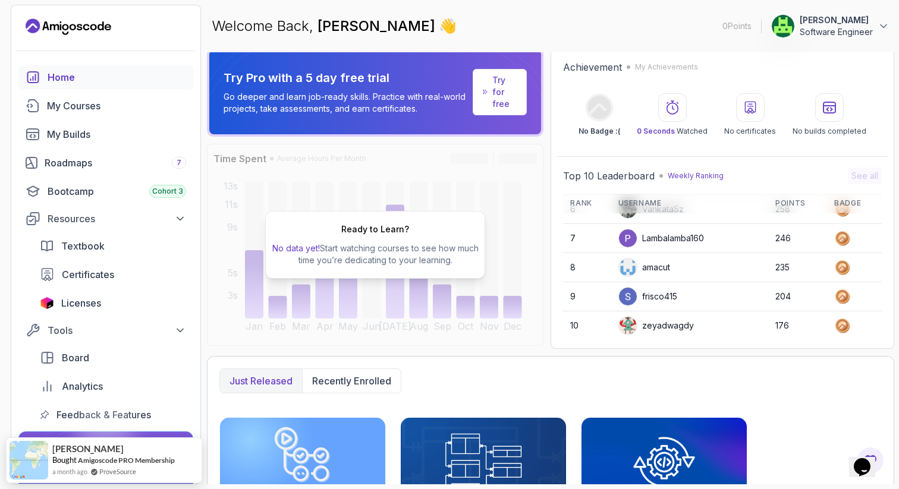
scroll to position [0, 0]
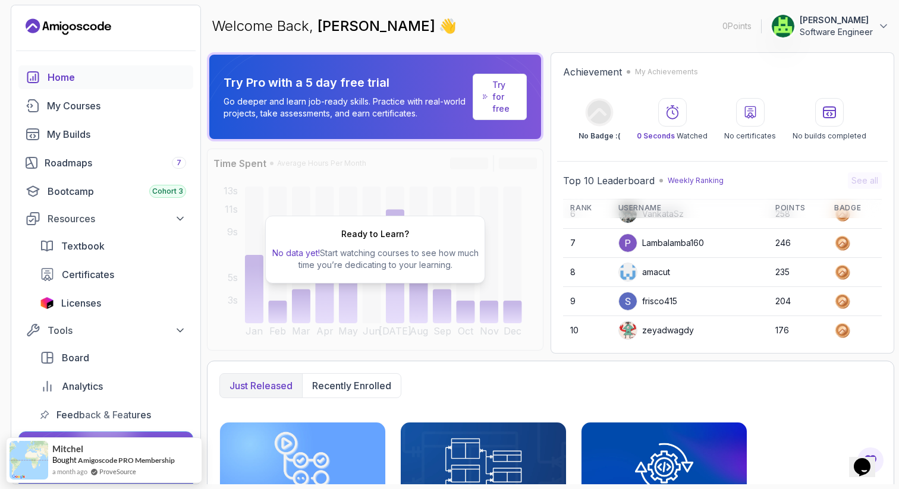
click at [495, 94] on p "Try for free" at bounding box center [504, 97] width 24 height 36
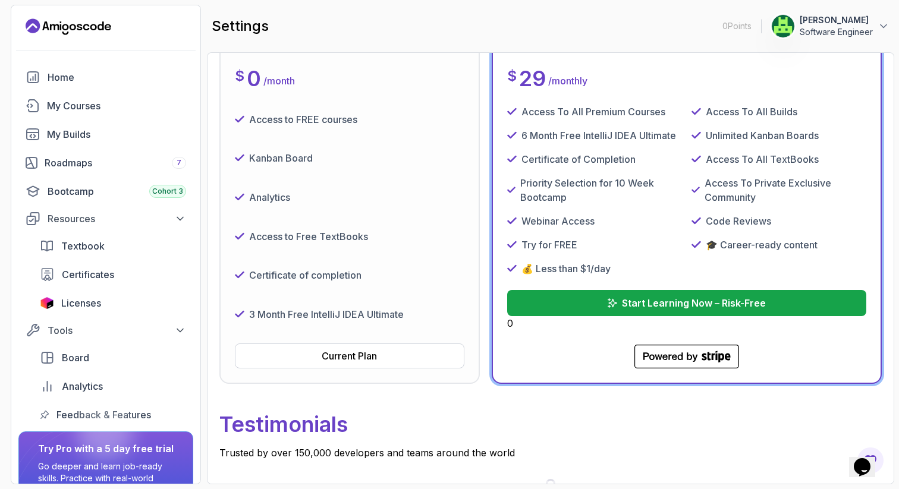
scroll to position [200, 0]
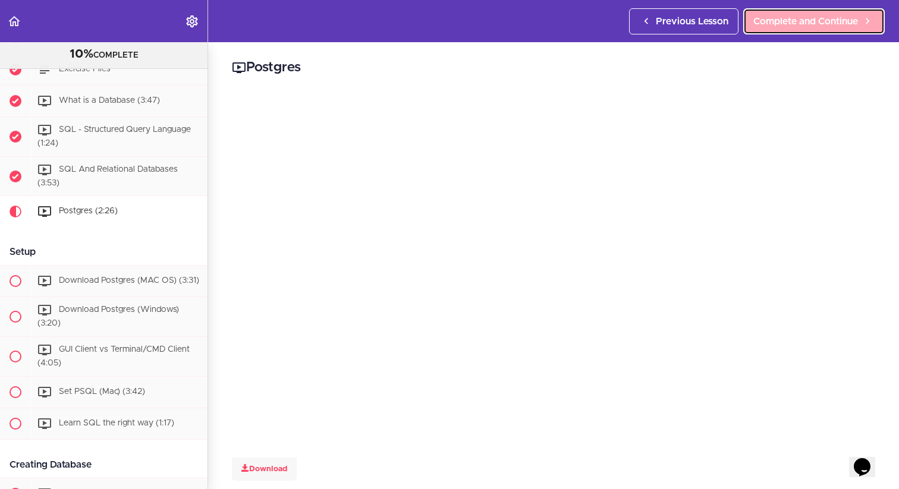
click at [817, 25] on span "Complete and Continue" at bounding box center [805, 21] width 105 height 14
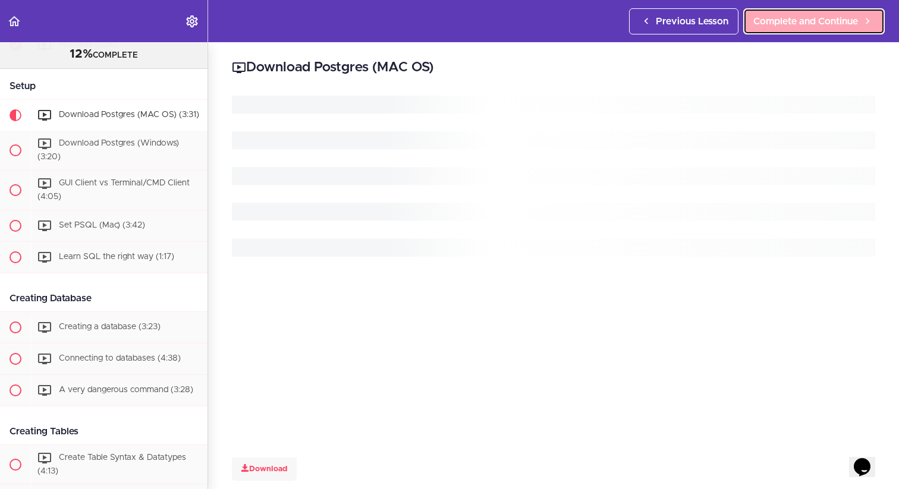
scroll to position [379, 0]
